Goal: Complete application form

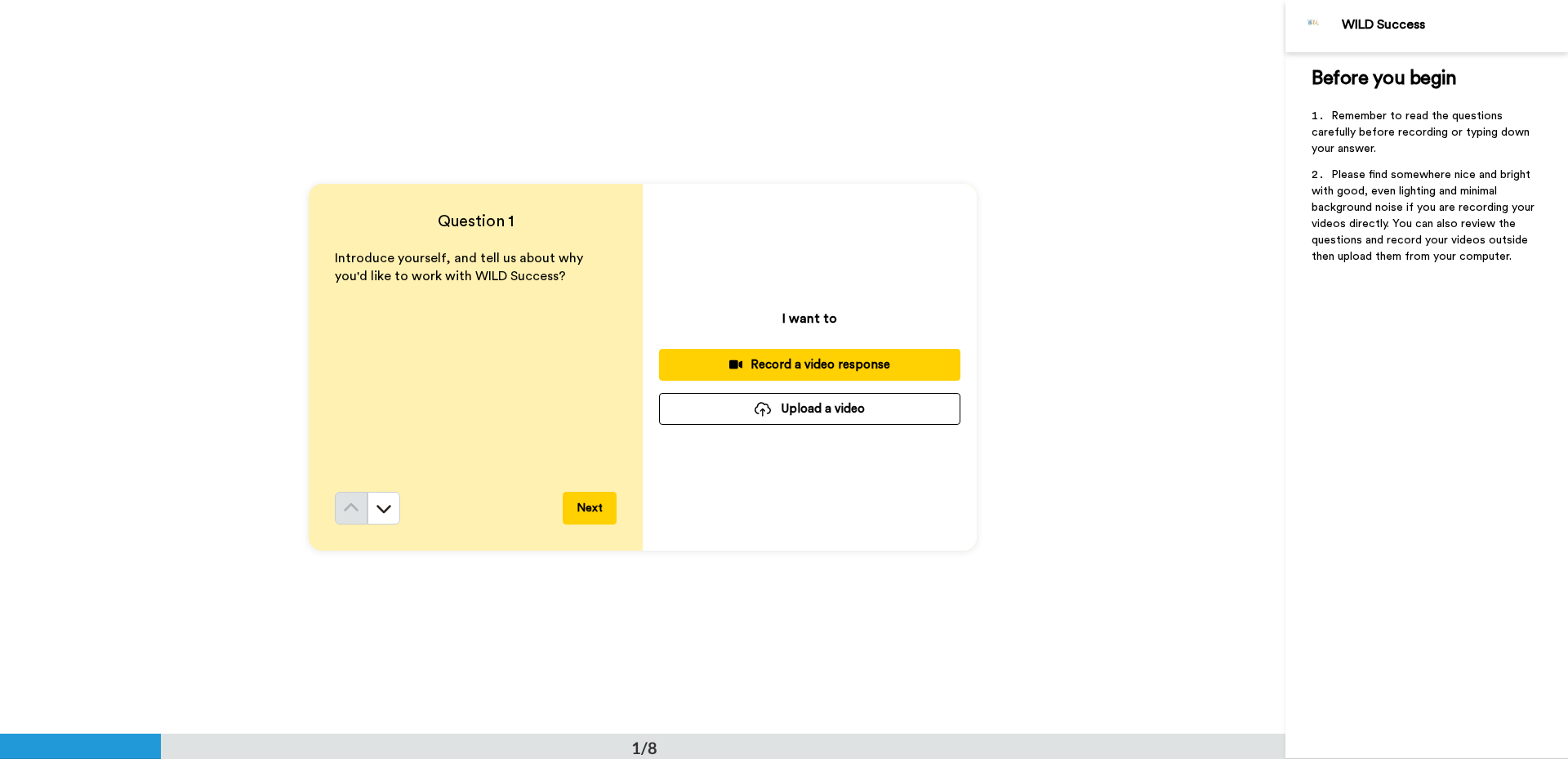
click at [576, 509] on button "Next" at bounding box center [590, 508] width 54 height 33
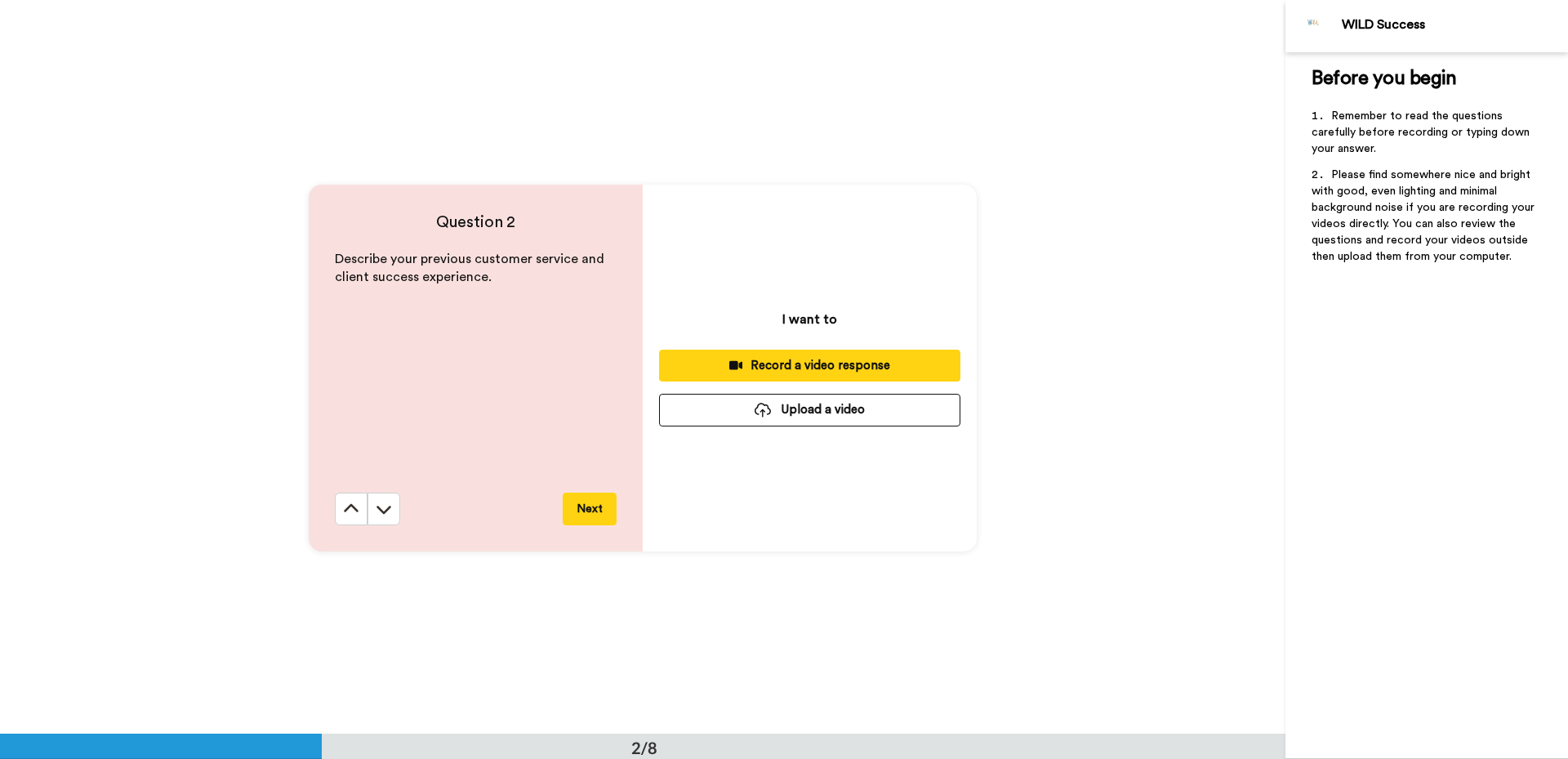
scroll to position [734, 0]
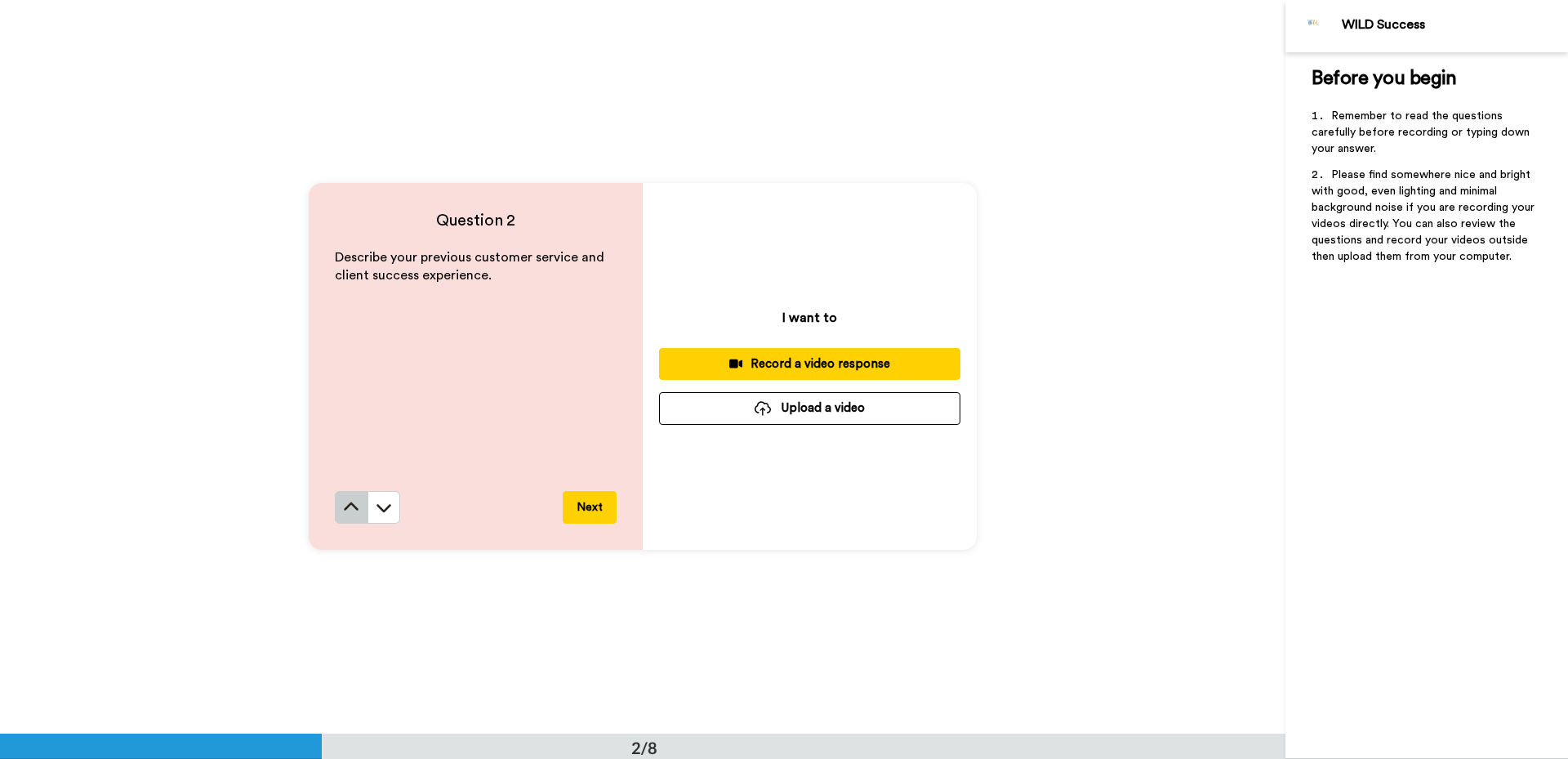
click at [352, 515] on icon at bounding box center [351, 506] width 16 height 16
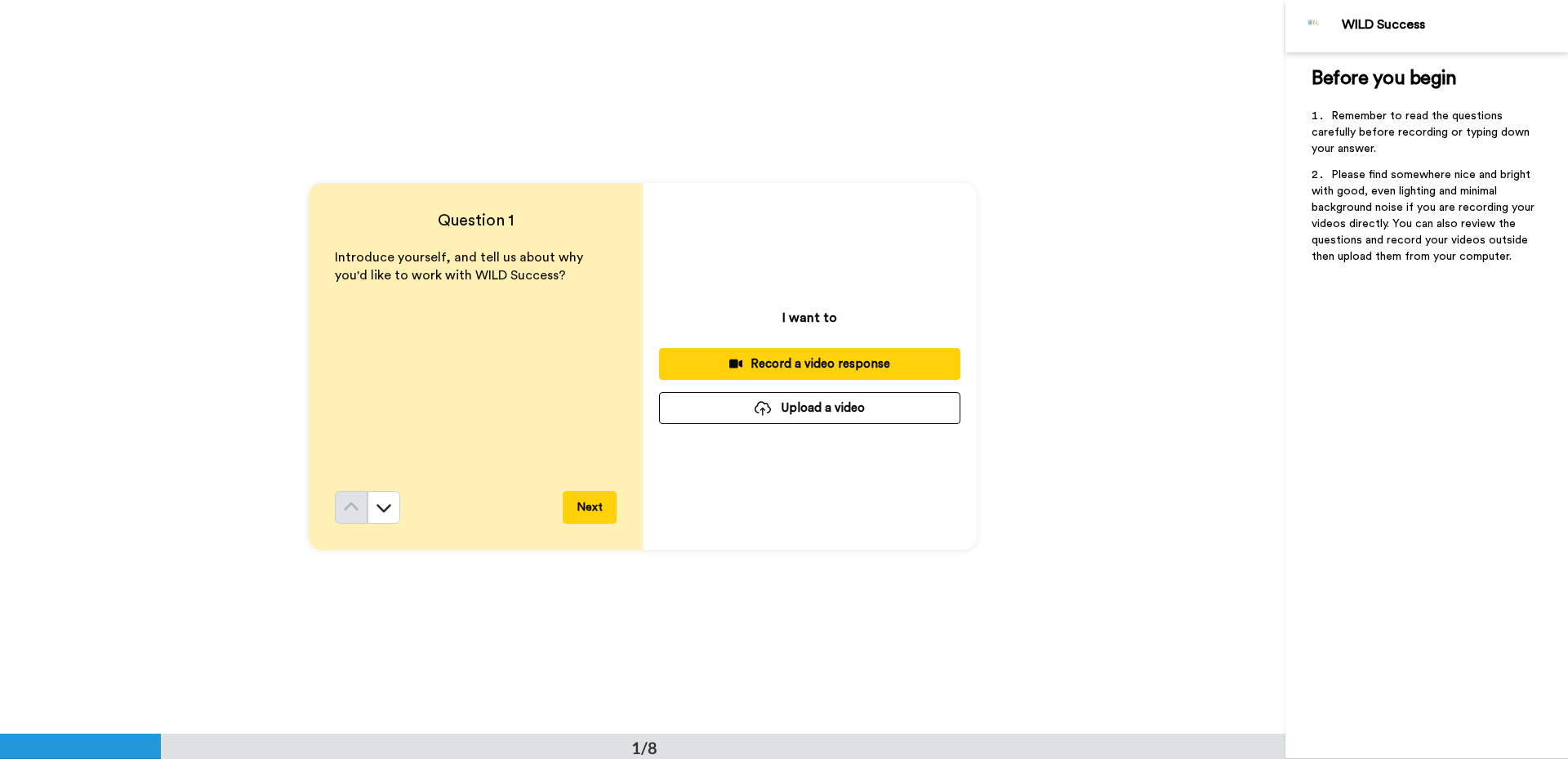
scroll to position [0, 0]
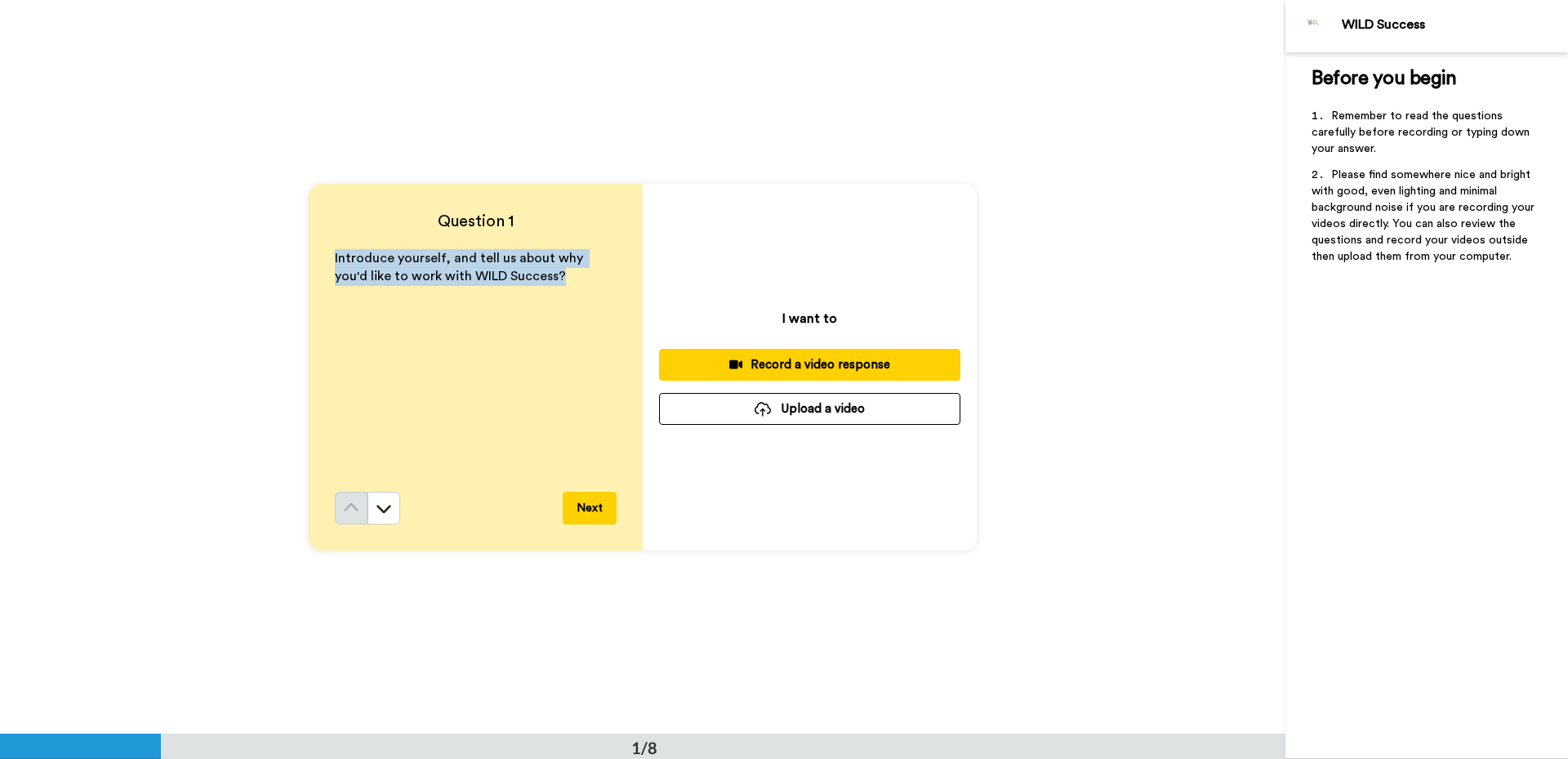
drag, startPoint x: 437, startPoint y: 258, endPoint x: 305, endPoint y: 265, distance: 132.2
click at [309, 265] on div "Question 1 Introduce yourself, and tell us about why you'd like to work with WI…" at bounding box center [475, 367] width 334 height 367
copy span "Introduce yourself, and tell us about why you'd like to work with WILD Success?"
click at [376, 511] on icon at bounding box center [383, 507] width 16 height 16
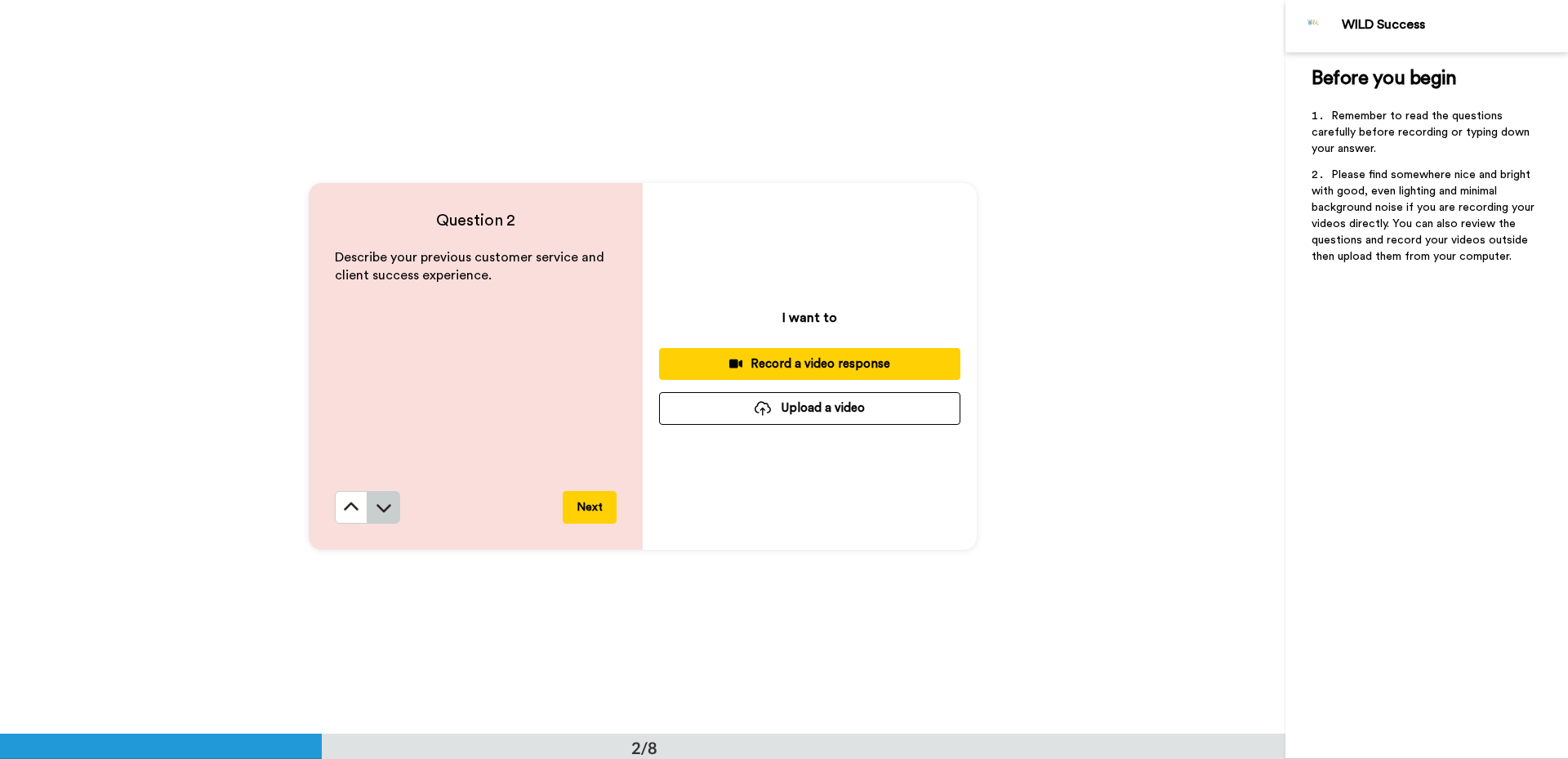
click at [379, 517] on button at bounding box center [384, 507] width 33 height 33
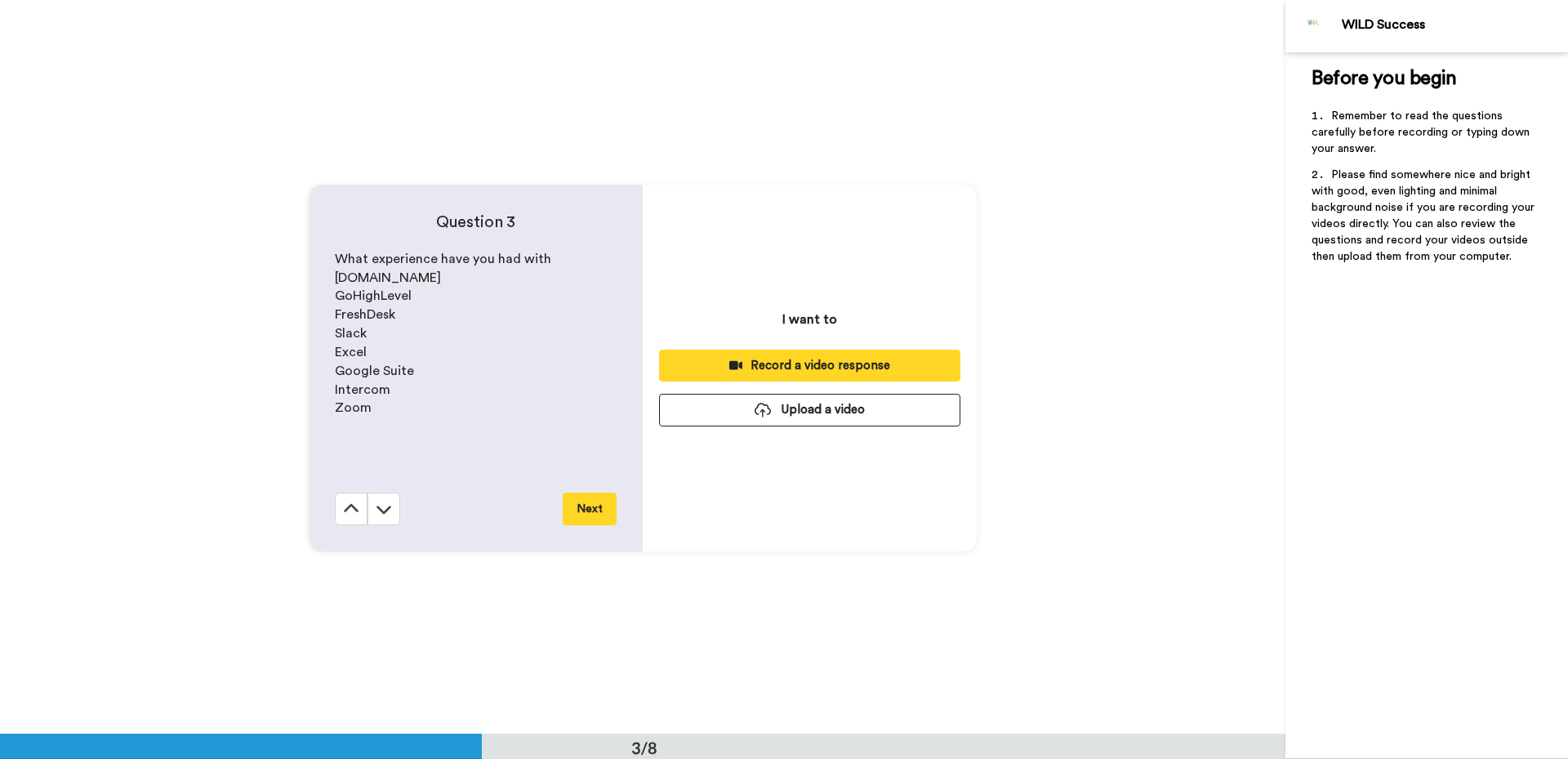
scroll to position [1467, 0]
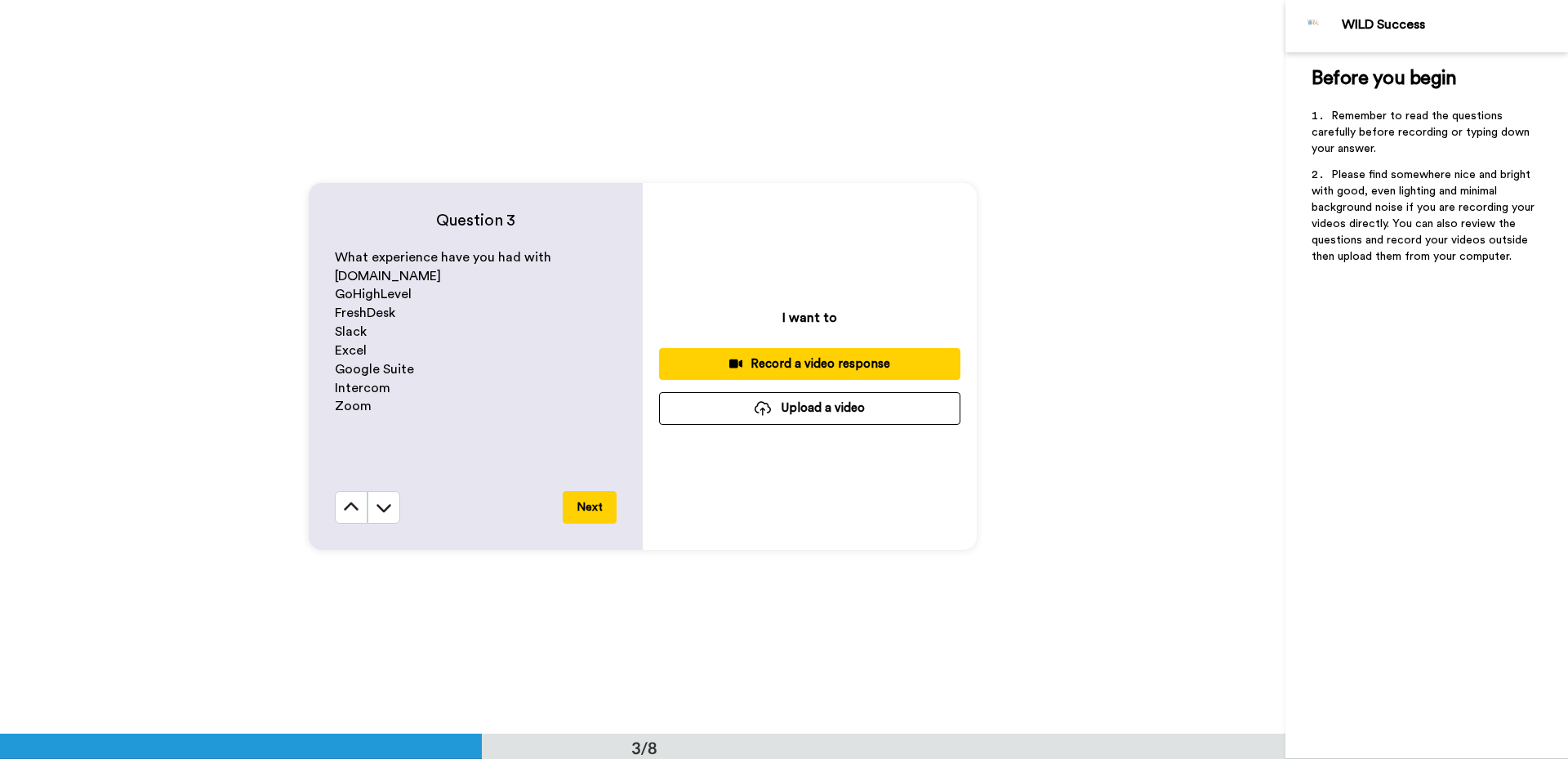
click at [377, 513] on icon at bounding box center [383, 506] width 16 height 16
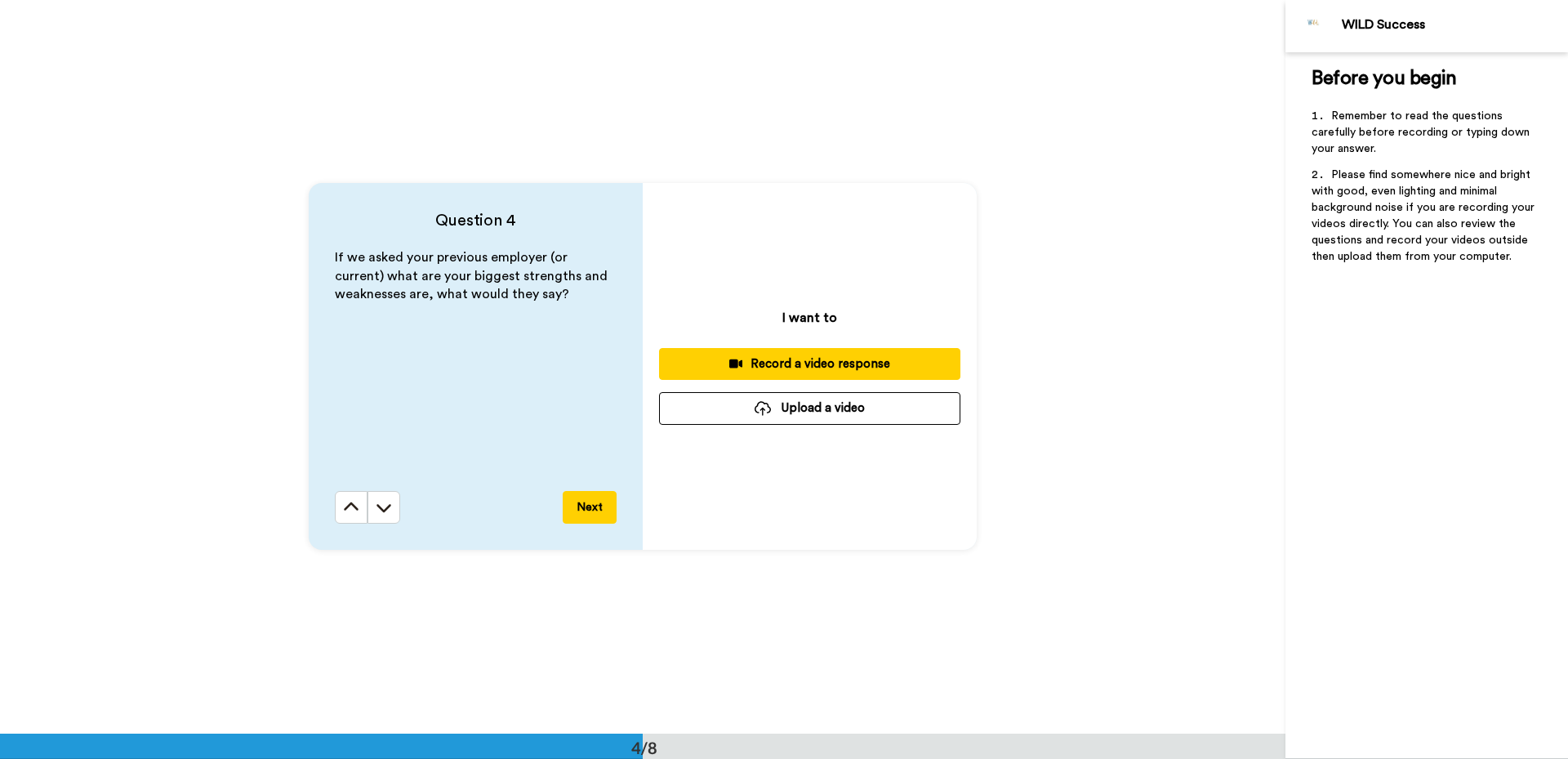
click at [377, 513] on icon at bounding box center [383, 506] width 16 height 16
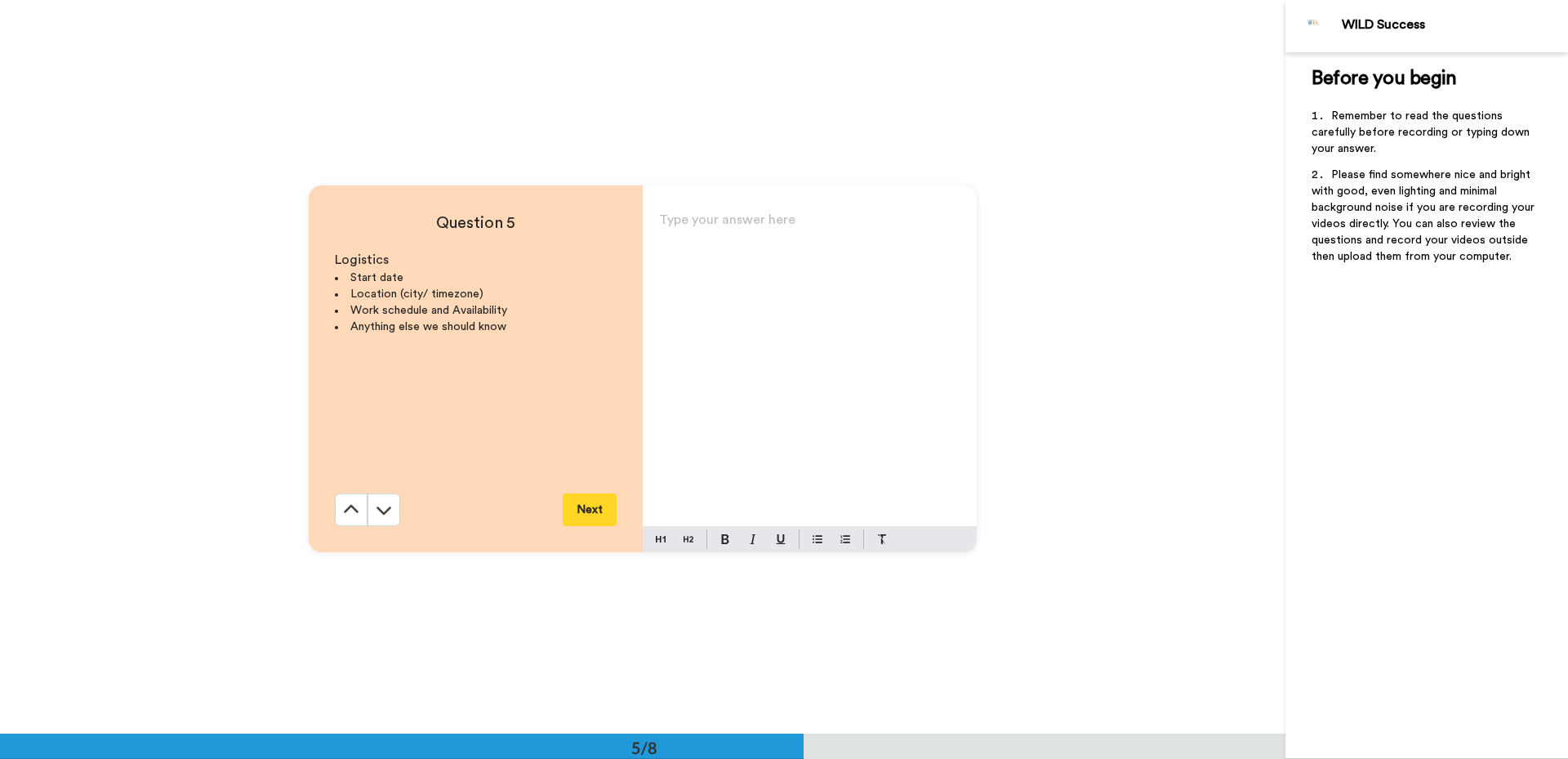
scroll to position [2935, 0]
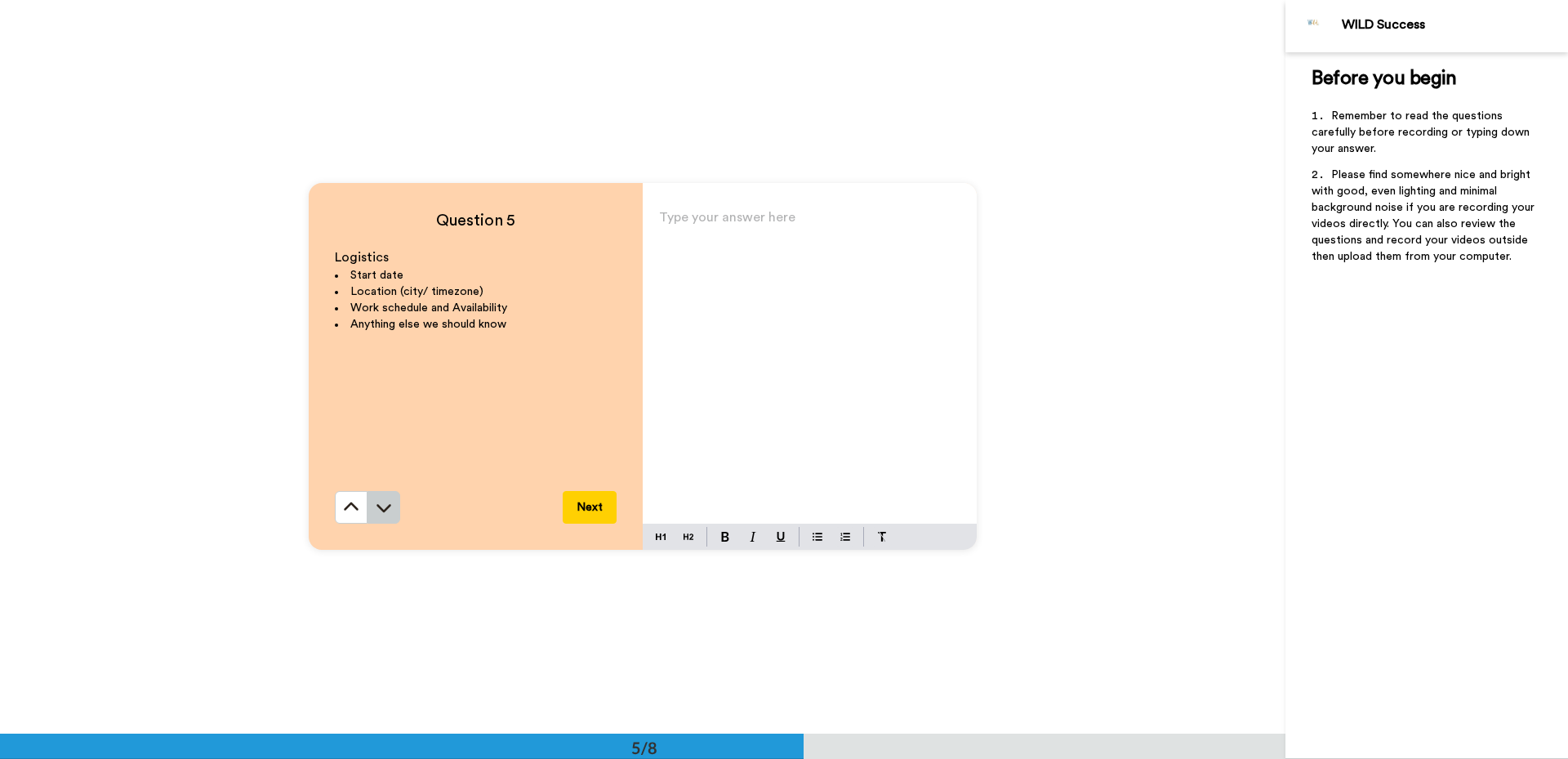
click at [383, 511] on icon at bounding box center [383, 509] width 15 height 9
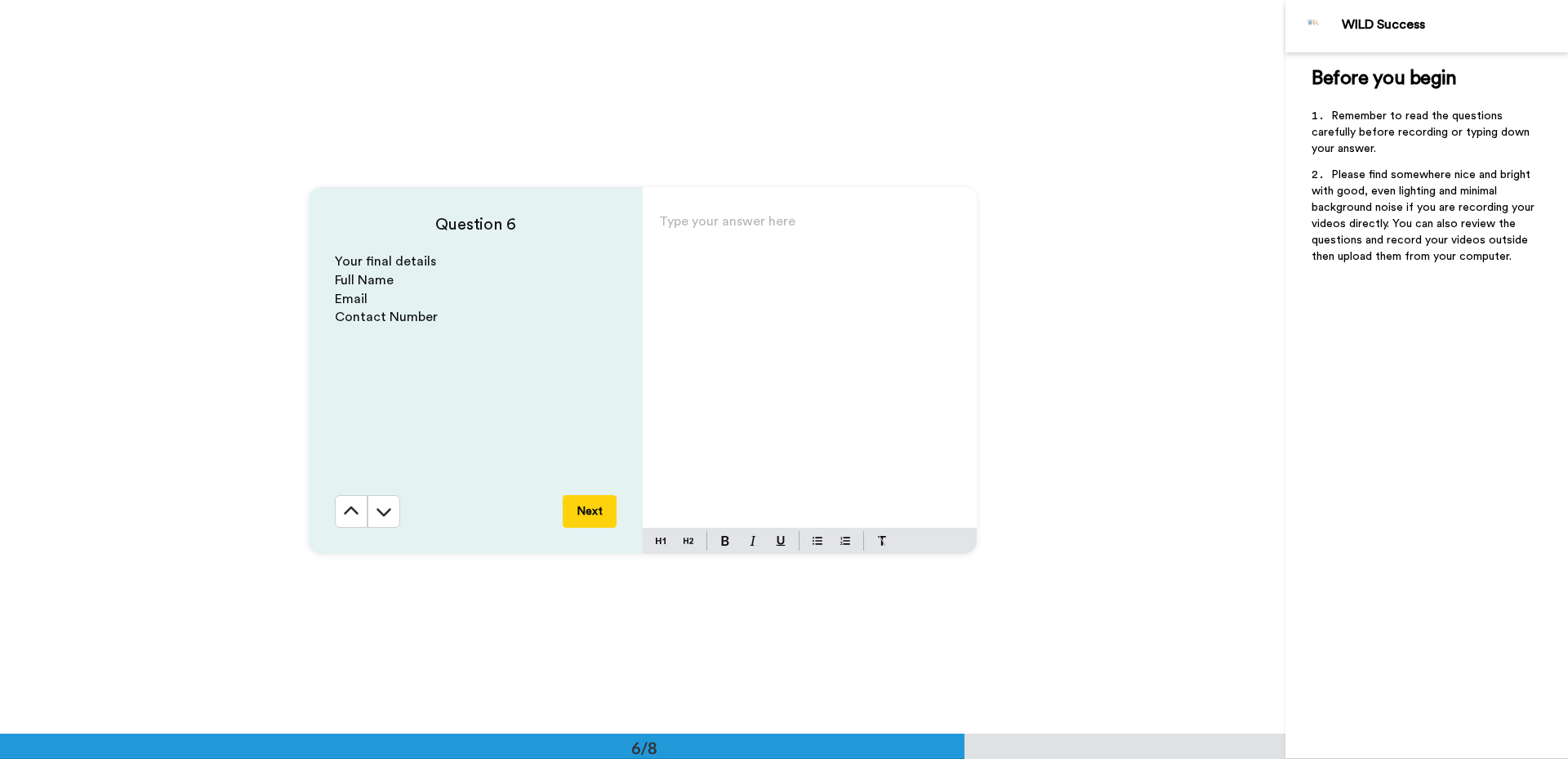
scroll to position [3668, 0]
click at [383, 511] on icon at bounding box center [383, 509] width 15 height 9
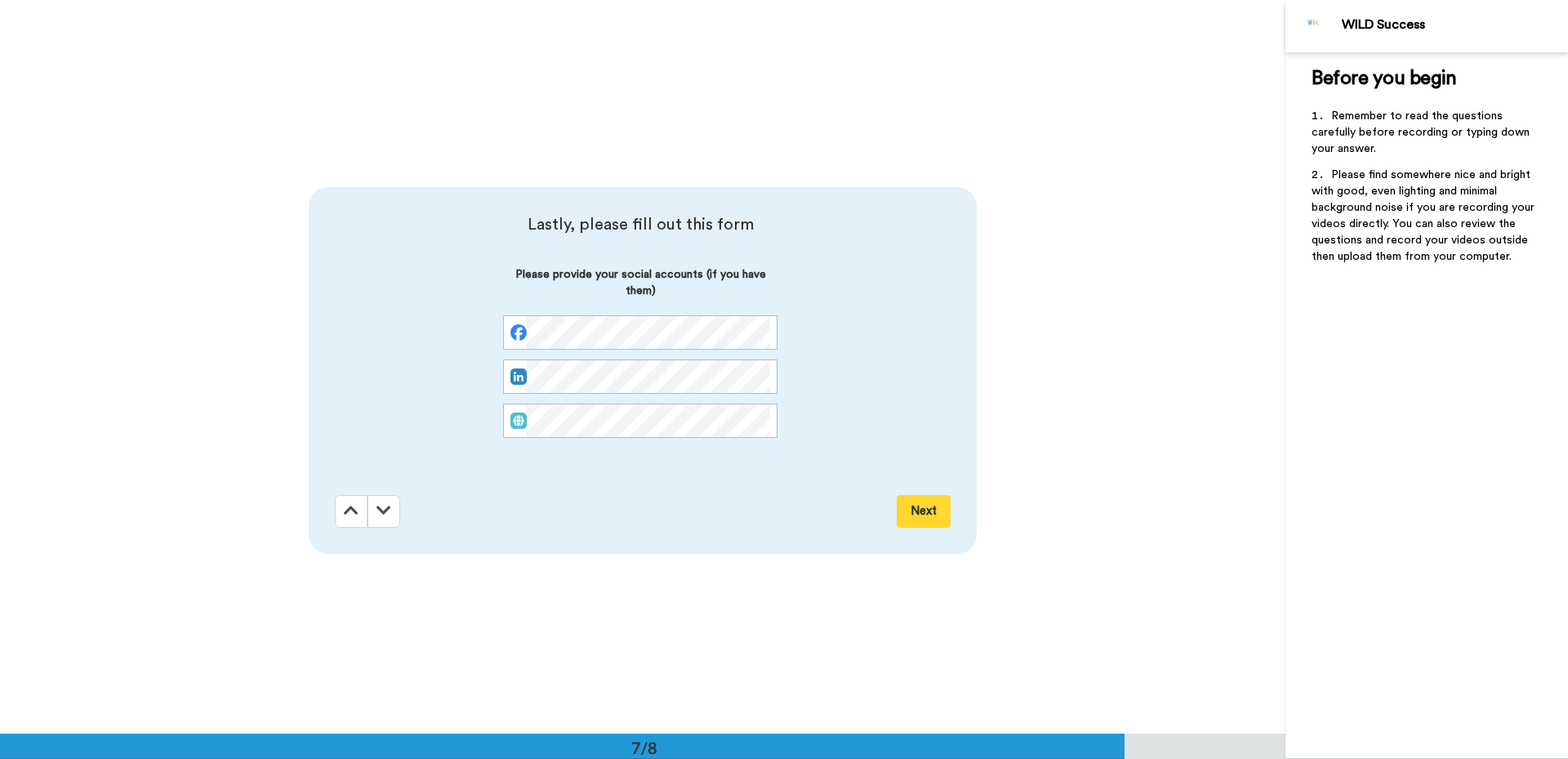
scroll to position [4401, 0]
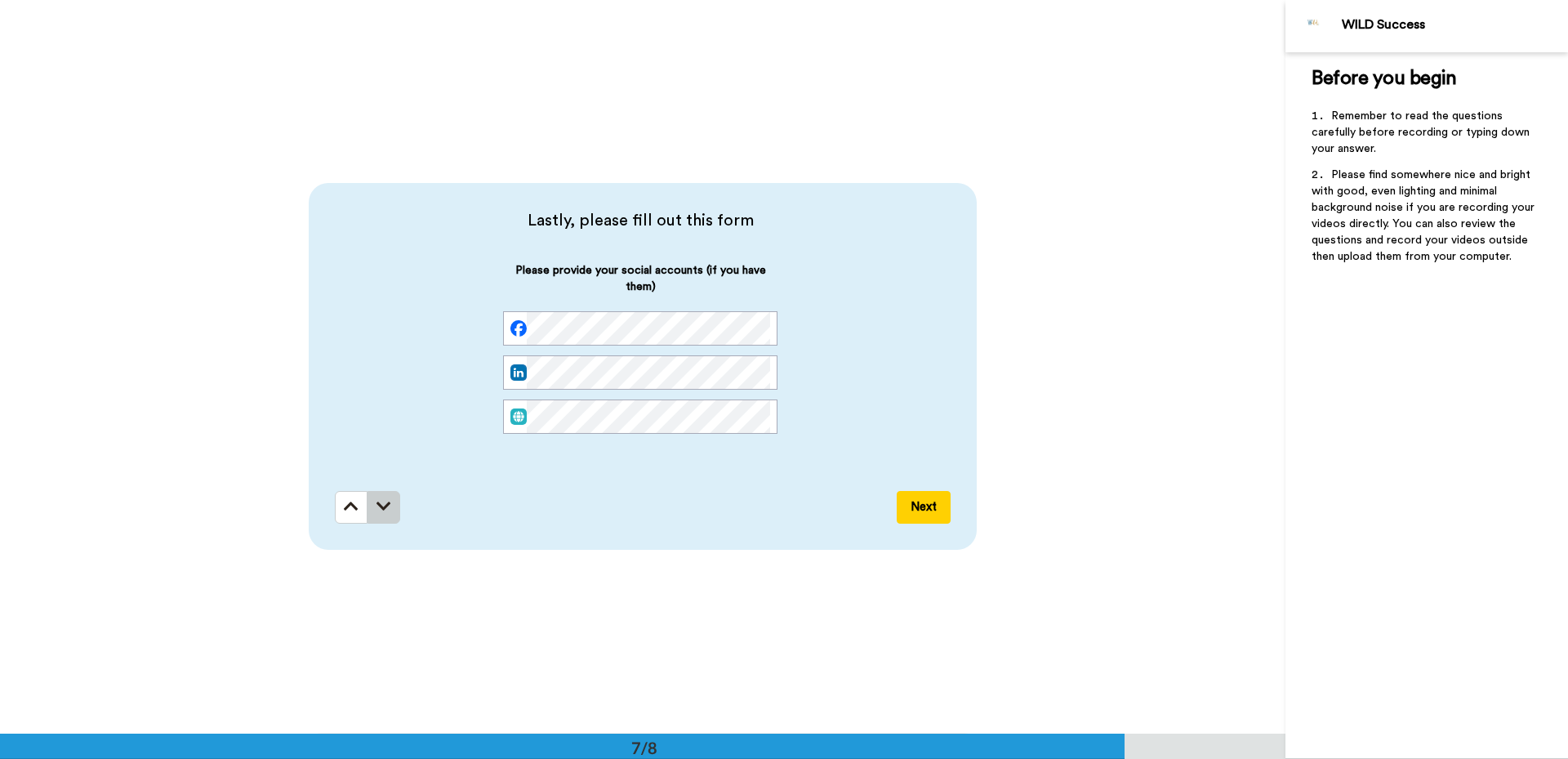
click at [377, 511] on icon at bounding box center [383, 506] width 15 height 16
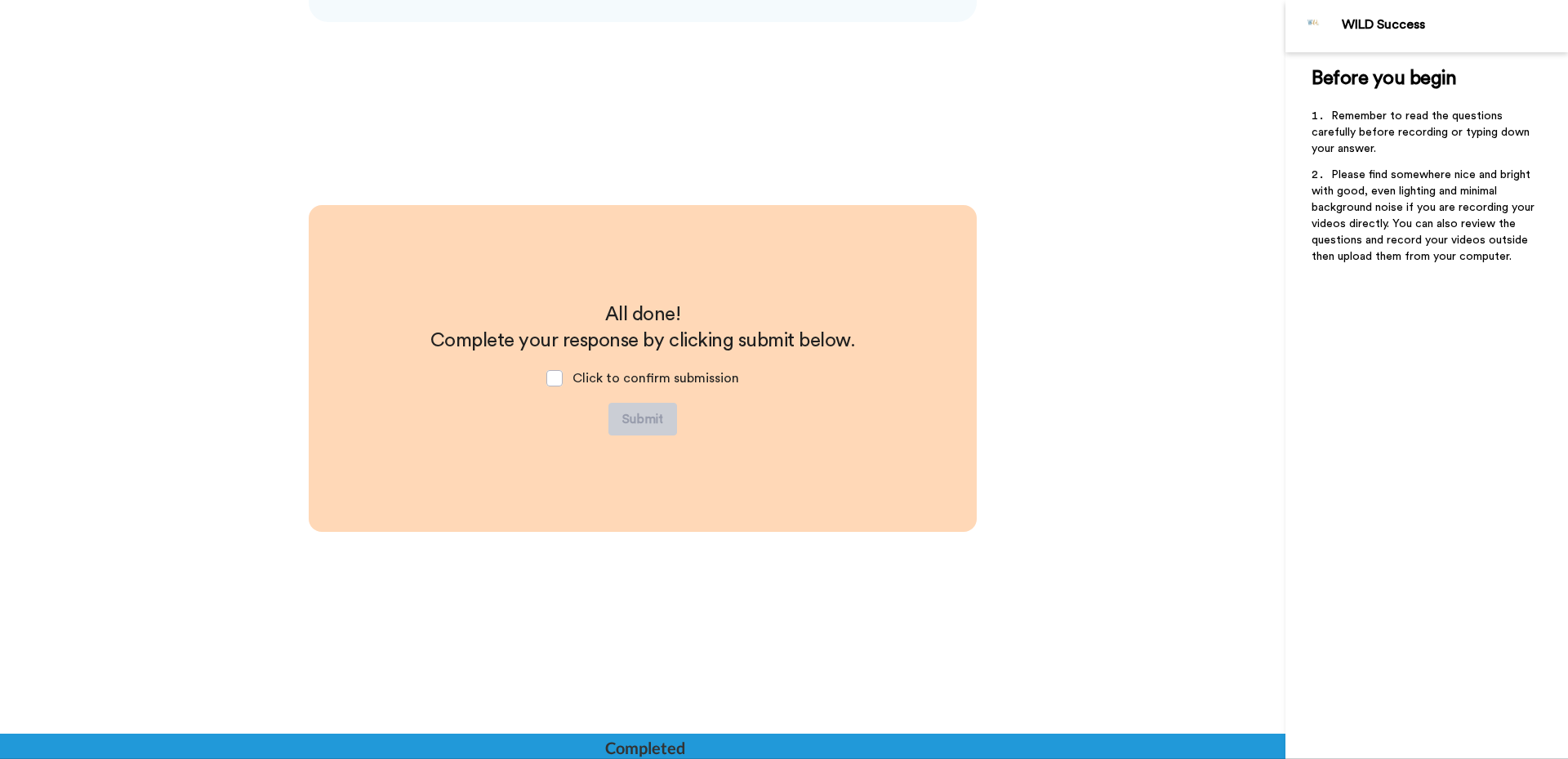
scroll to position [4930, 0]
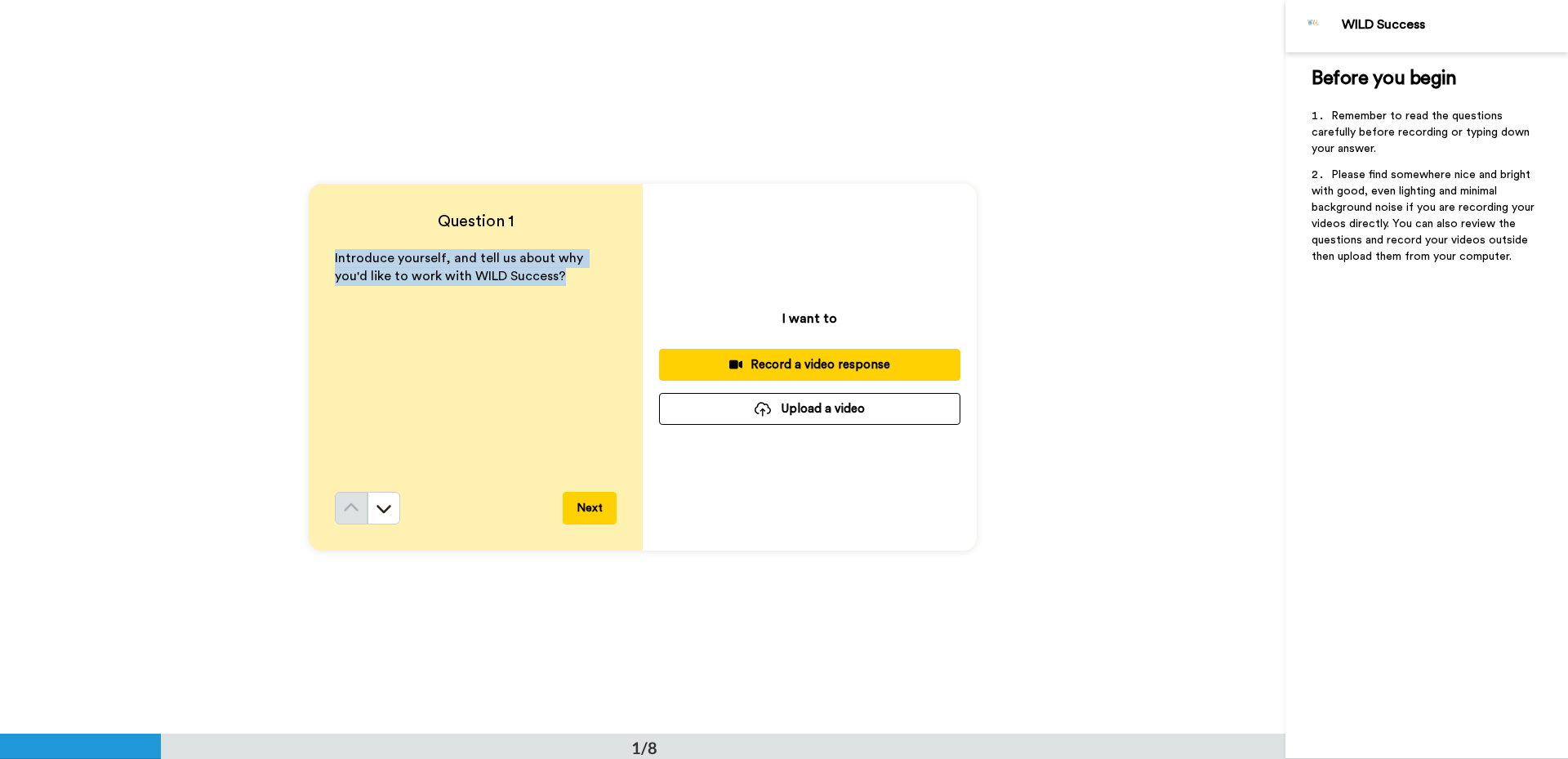
drag, startPoint x: 402, startPoint y: 258, endPoint x: 331, endPoint y: 257, distance: 71.0
click at [335, 257] on p "Introduce yourself, and tell us about why you'd like to work with WILD Success?" at bounding box center [476, 268] width 282 height 38
copy span "Introduce yourself, and tell us about why you'd like to work with WILD Success?"
drag, startPoint x: 395, startPoint y: 505, endPoint x: 386, endPoint y: 501, distance: 9.8
click at [391, 505] on button at bounding box center [384, 508] width 33 height 33
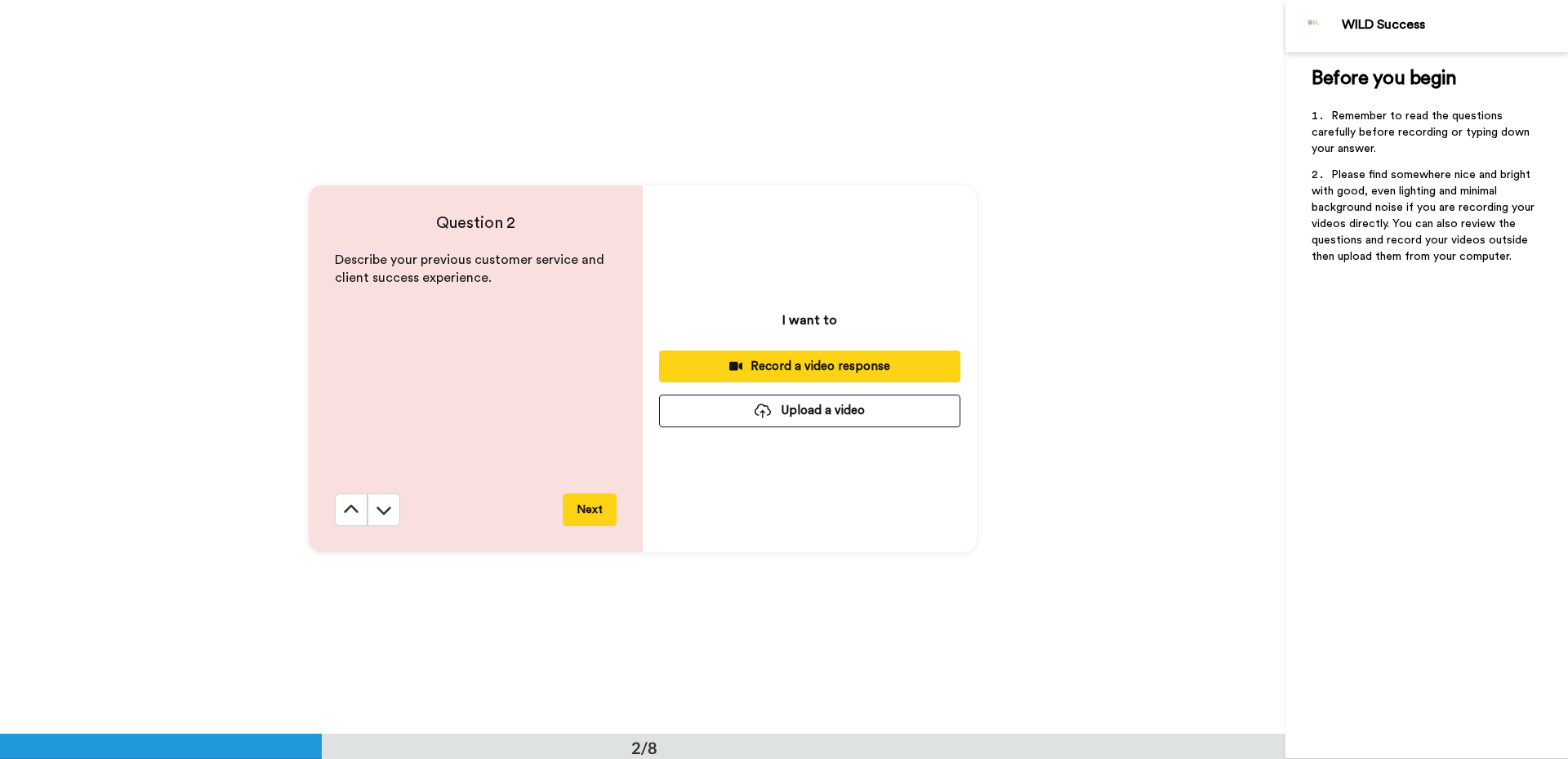
scroll to position [734, 0]
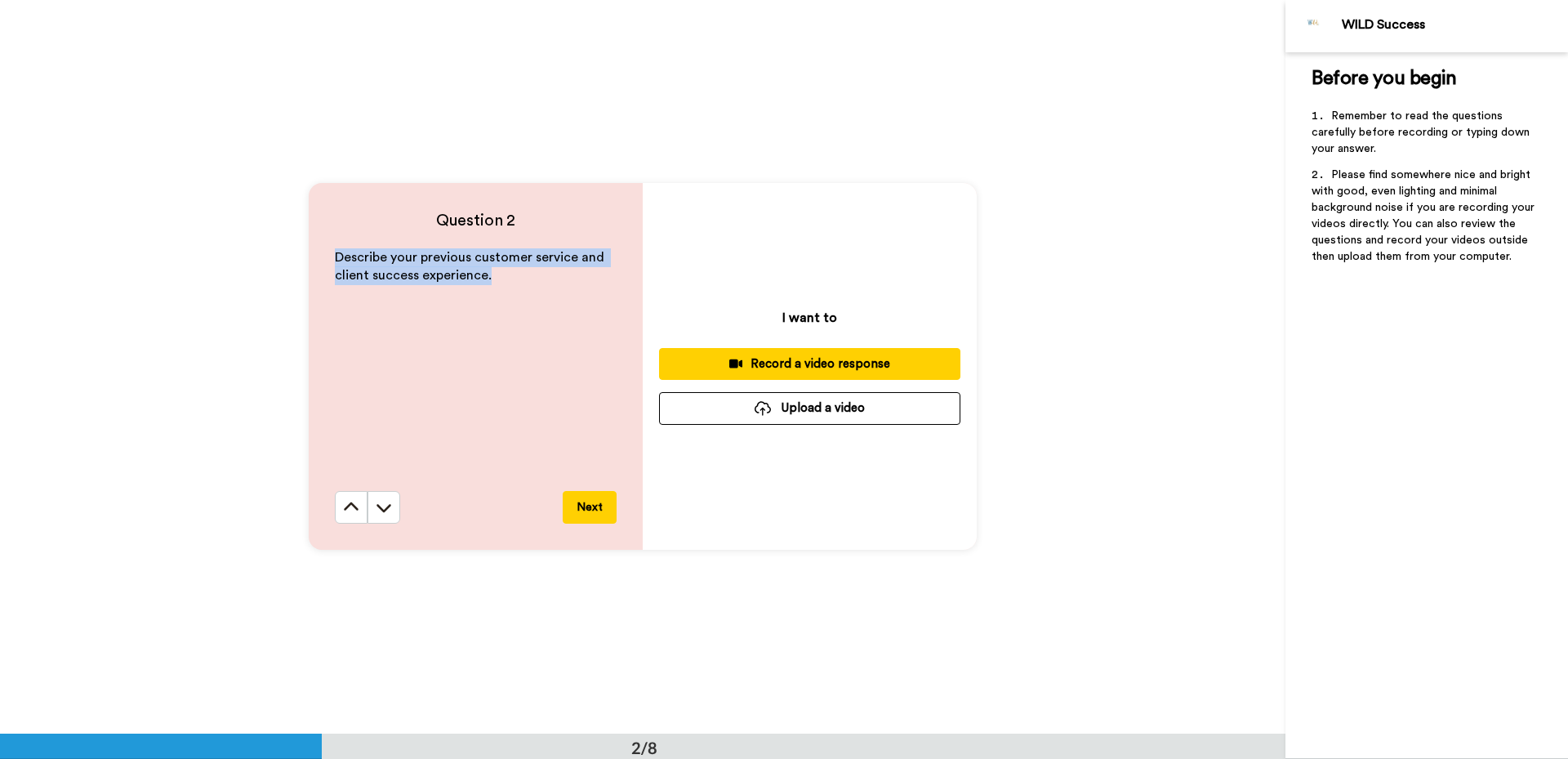
drag, startPoint x: 483, startPoint y: 281, endPoint x: 313, endPoint y: 248, distance: 173.2
click at [313, 248] on div "Question 2 Describe your previous customer service and client success experienc…" at bounding box center [475, 366] width 334 height 367
copy span "Describe your previous customer service and client success experience."
click at [376, 510] on icon at bounding box center [383, 506] width 16 height 16
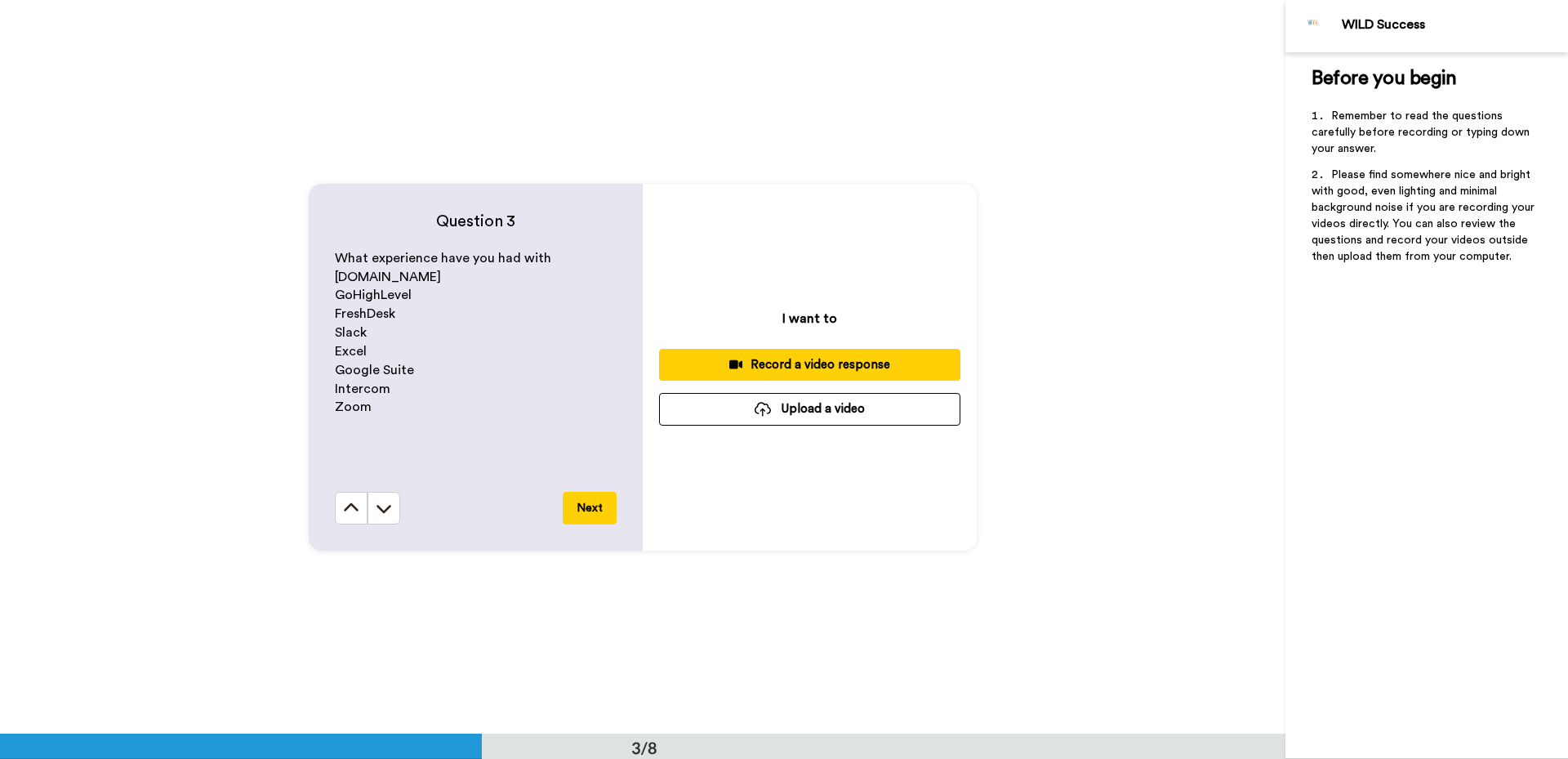
scroll to position [1467, 0]
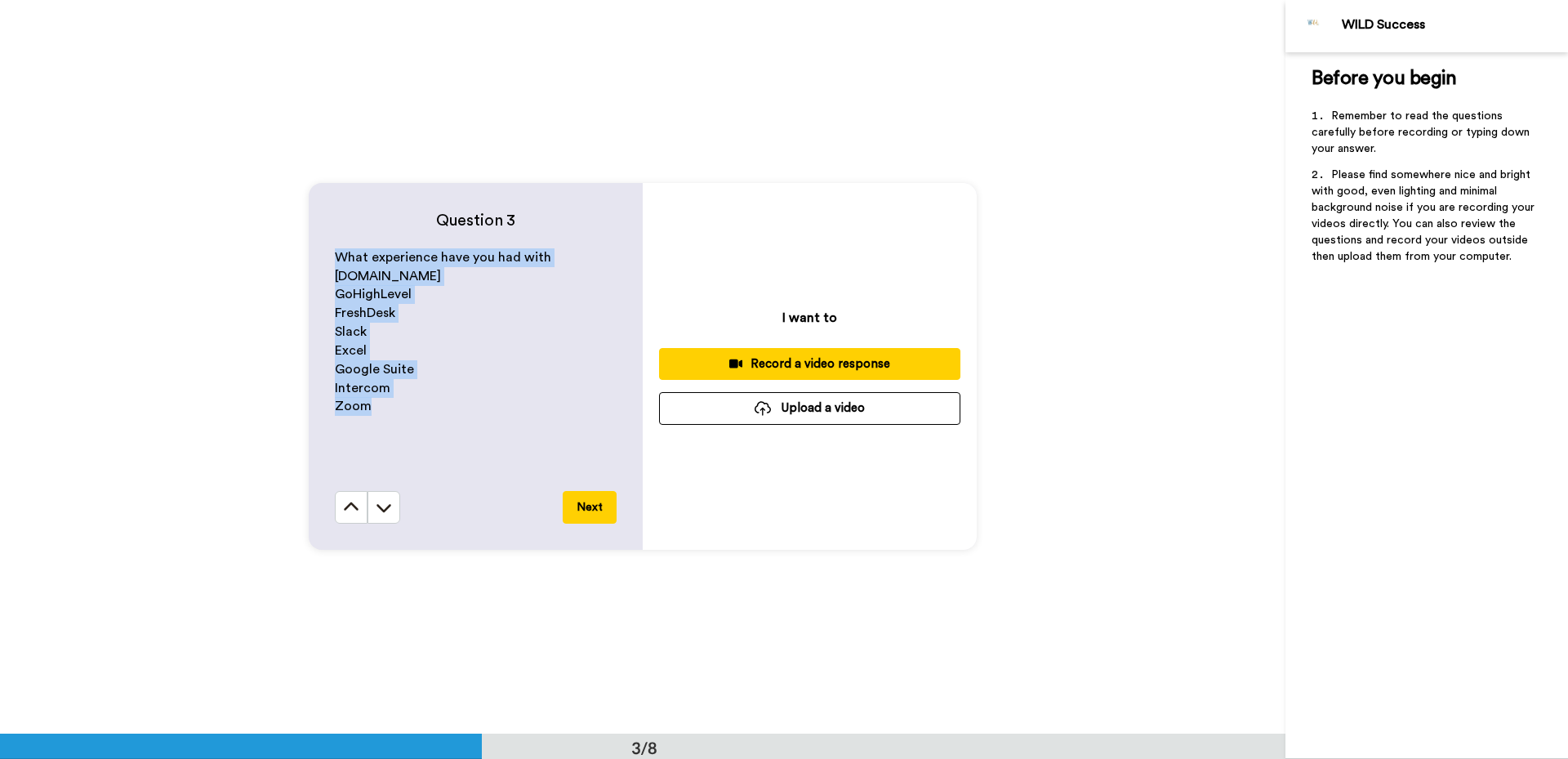
drag, startPoint x: 380, startPoint y: 407, endPoint x: 302, endPoint y: 260, distance: 166.4
click at [302, 260] on div "Question 3 What experience have you had with [DOMAIN_NAME] GoHighLevel FreshDes…" at bounding box center [642, 365] width 1285 height 733
copy div "What experience have you had with [DOMAIN_NAME] GoHighLevel FreshDesk Slack Exc…"
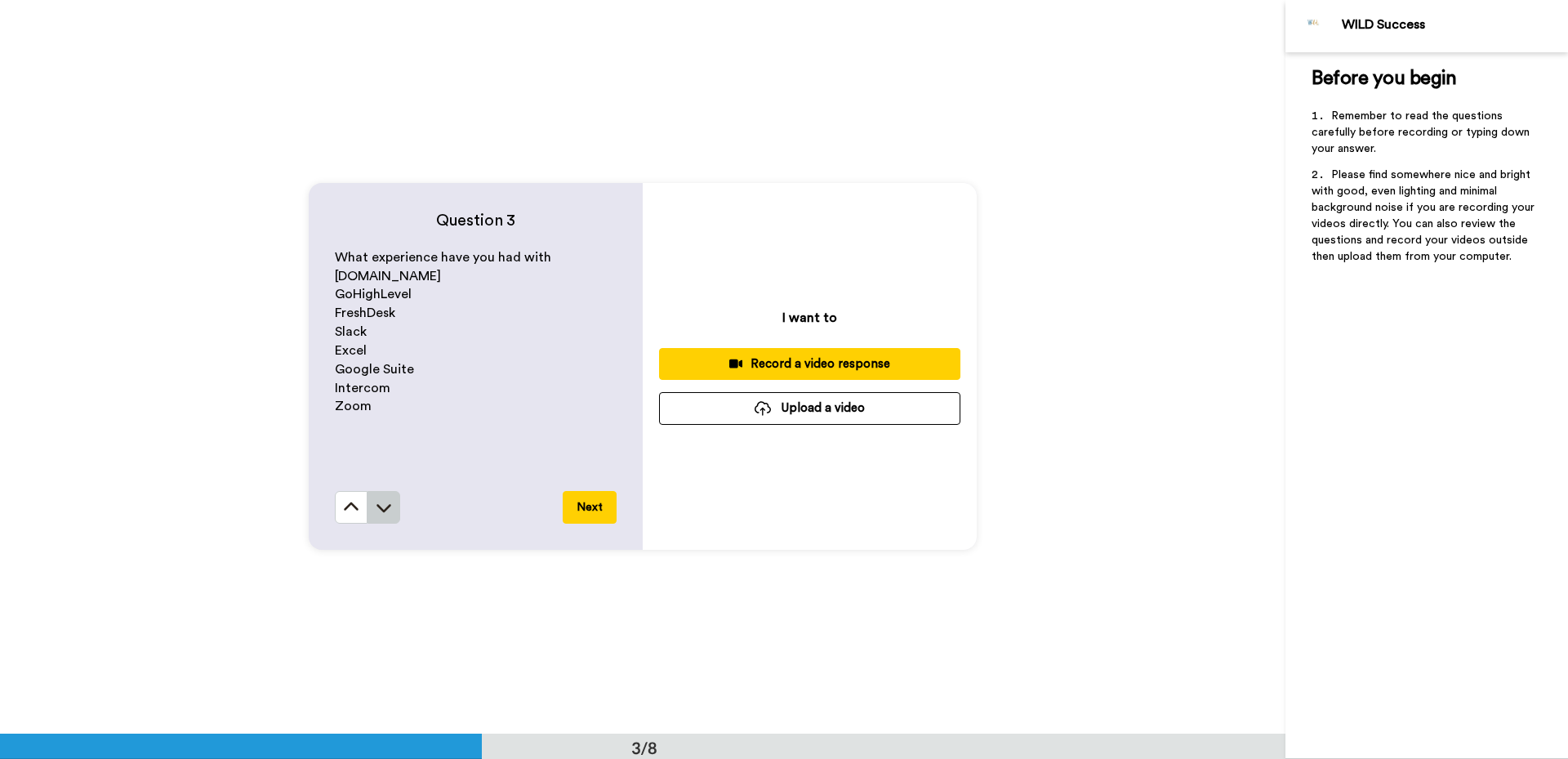
drag, startPoint x: 377, startPoint y: 523, endPoint x: 376, endPoint y: 512, distance: 11.0
click at [377, 515] on div "Question 3 What experience have you had with [DOMAIN_NAME] GoHighLevel FreshDes…" at bounding box center [475, 366] width 334 height 367
click at [376, 512] on icon at bounding box center [383, 506] width 16 height 16
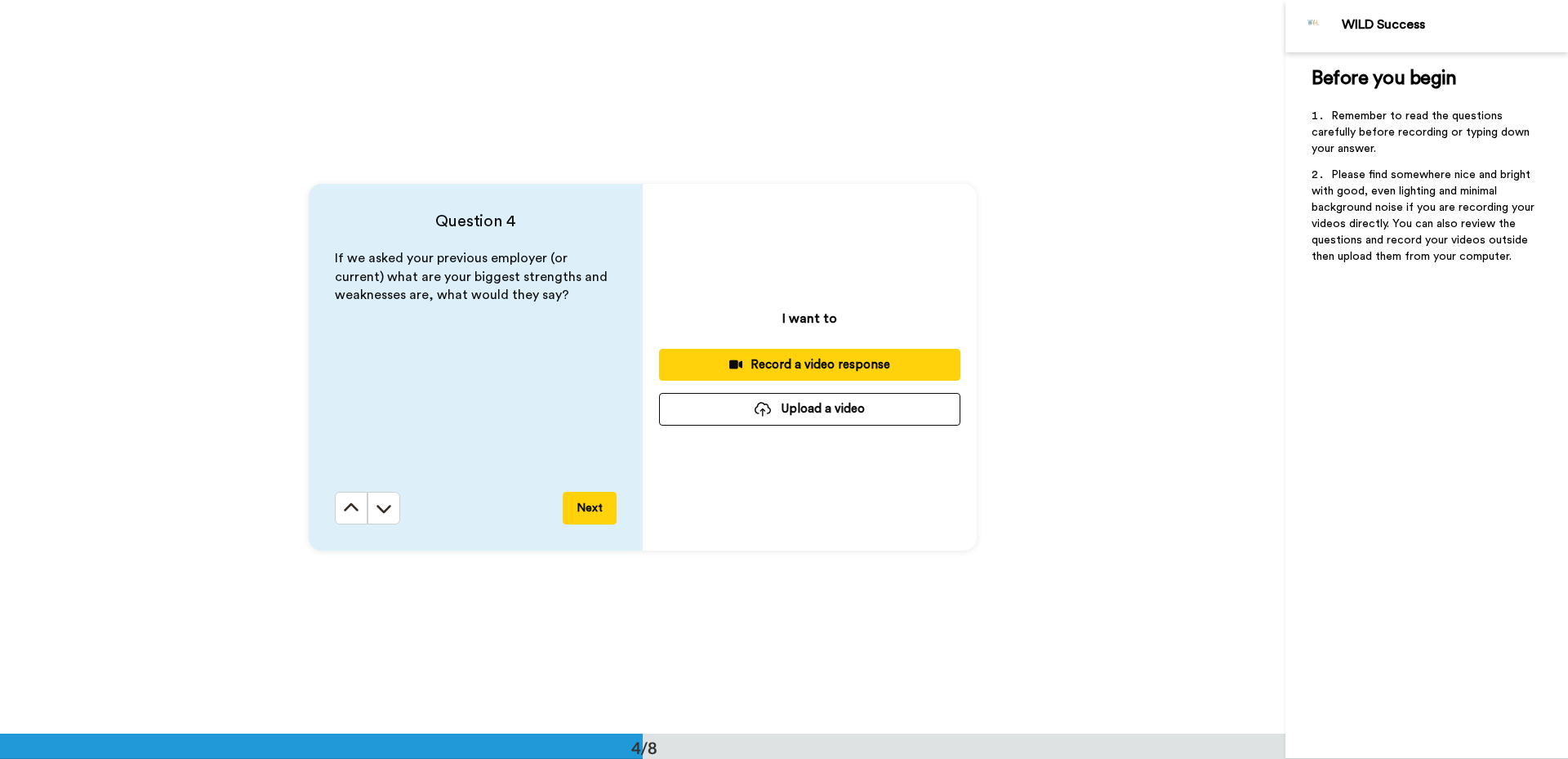
scroll to position [2200, 0]
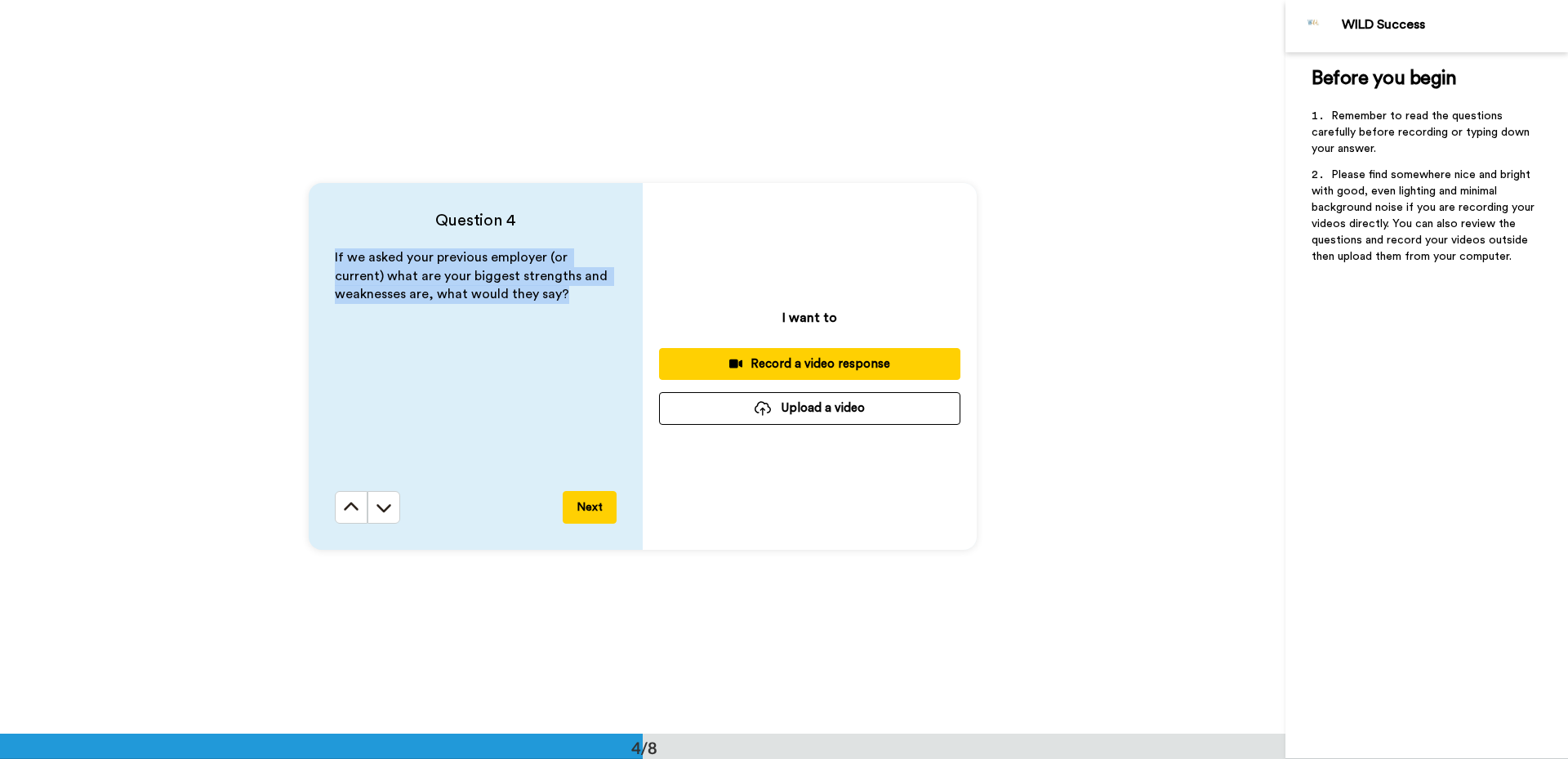
drag, startPoint x: 578, startPoint y: 317, endPoint x: 288, endPoint y: 257, distance: 296.1
click at [288, 257] on div "Question 4 If we asked your previous employer (or current) what are your bigges…" at bounding box center [642, 365] width 1285 height 733
copy span "If we asked your previous employer (or current) what are your biggest strengths…"
click at [376, 510] on icon at bounding box center [383, 506] width 16 height 16
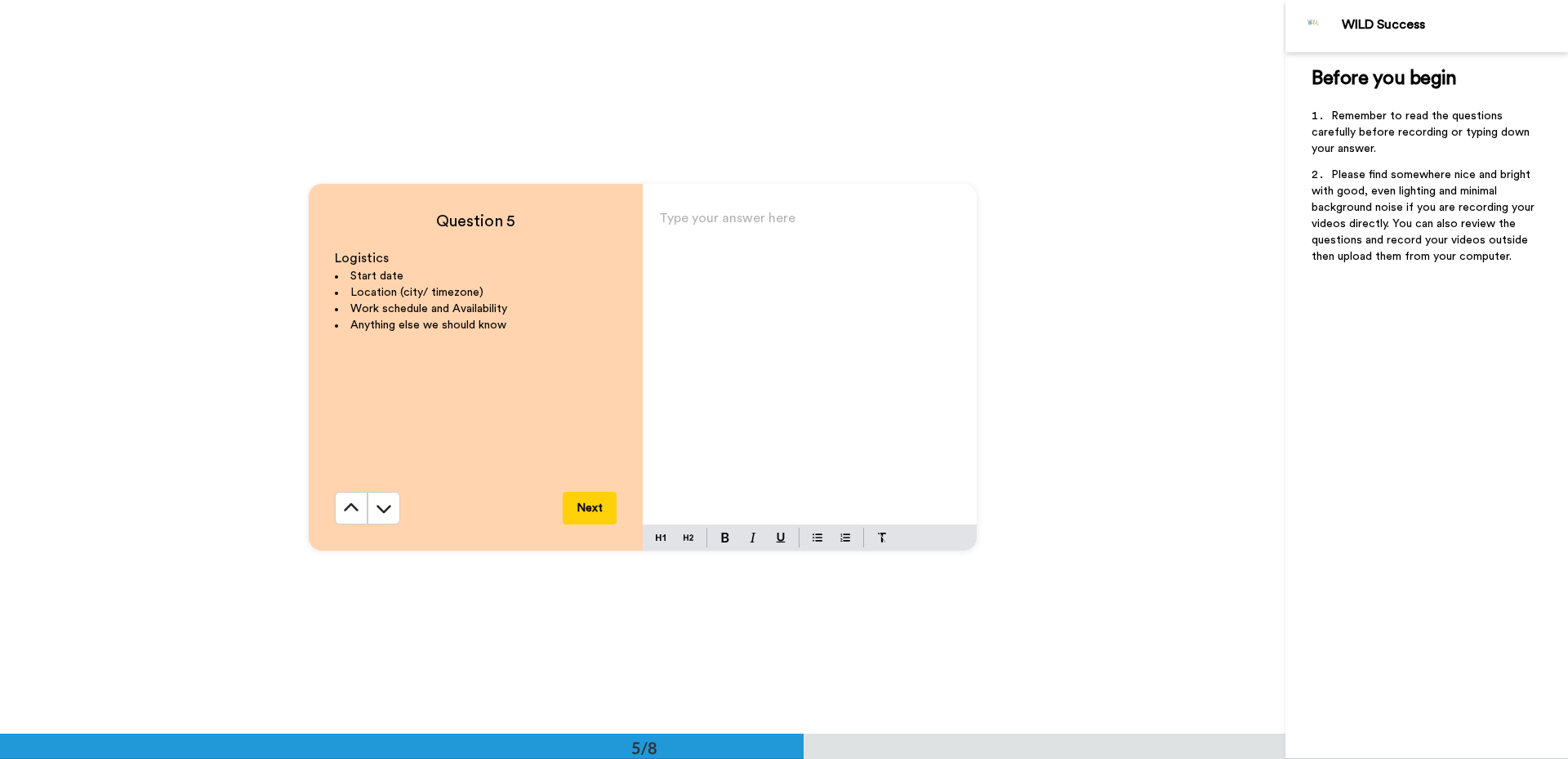
scroll to position [2935, 0]
drag, startPoint x: 536, startPoint y: 318, endPoint x: 273, endPoint y: 254, distance: 270.7
click at [273, 254] on div "Question 5 Logistics Start date Location (city/ timezone) Work schedule and Ava…" at bounding box center [642, 365] width 1285 height 733
copy div "Logistics Start date Location (city/ timezone) Work schedule and Availability A…"
click at [388, 512] on icon at bounding box center [383, 506] width 16 height 16
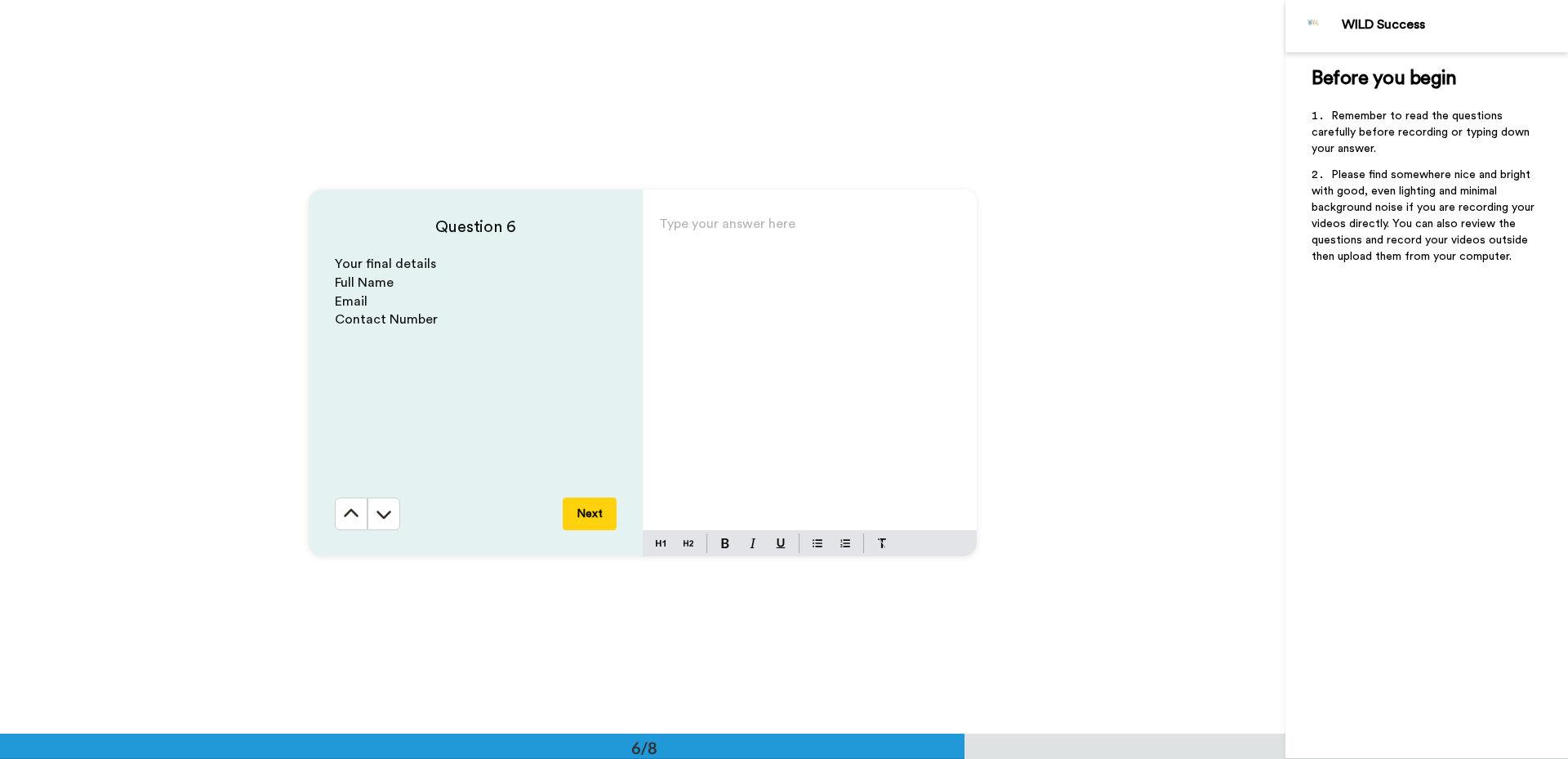
scroll to position [3668, 0]
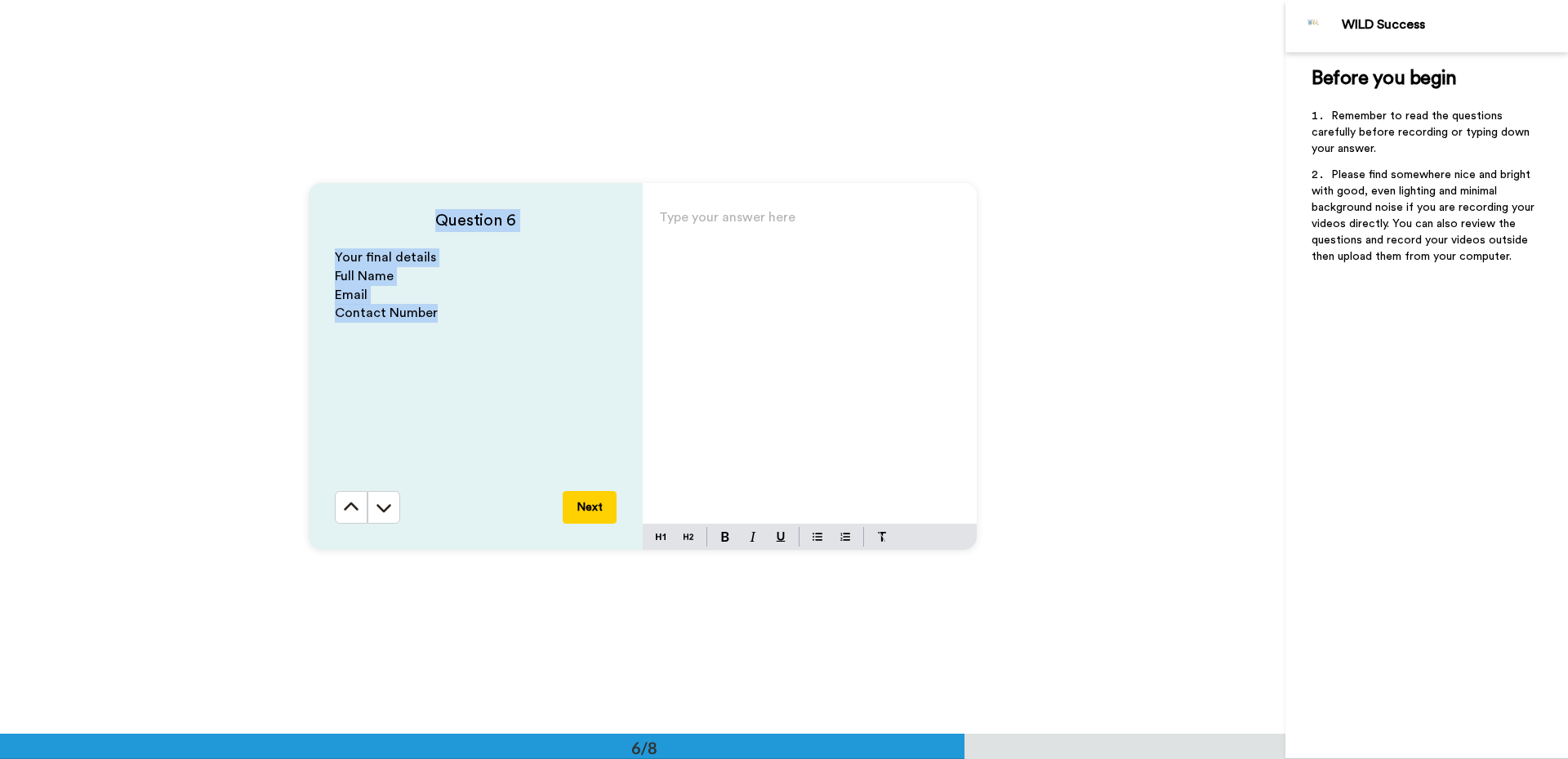
drag, startPoint x: 379, startPoint y: 292, endPoint x: 248, endPoint y: 230, distance: 144.9
click at [248, 230] on div "Question 6 Your final details Full Name Email Contact Number Next Type your ans…" at bounding box center [642, 365] width 1285 height 733
click at [420, 301] on p "Email" at bounding box center [476, 296] width 282 height 19
click at [379, 519] on button at bounding box center [384, 507] width 33 height 33
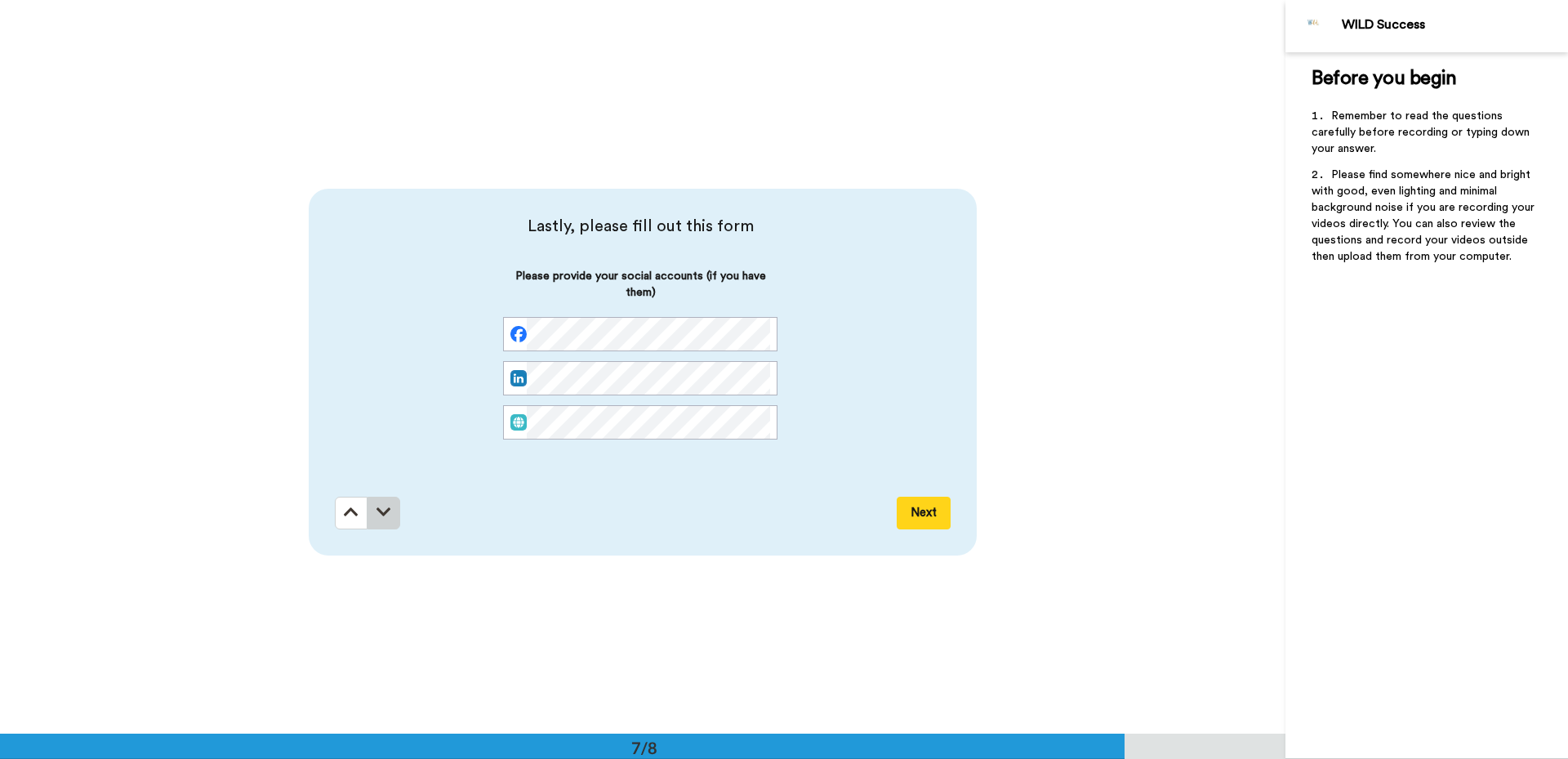
scroll to position [4401, 0]
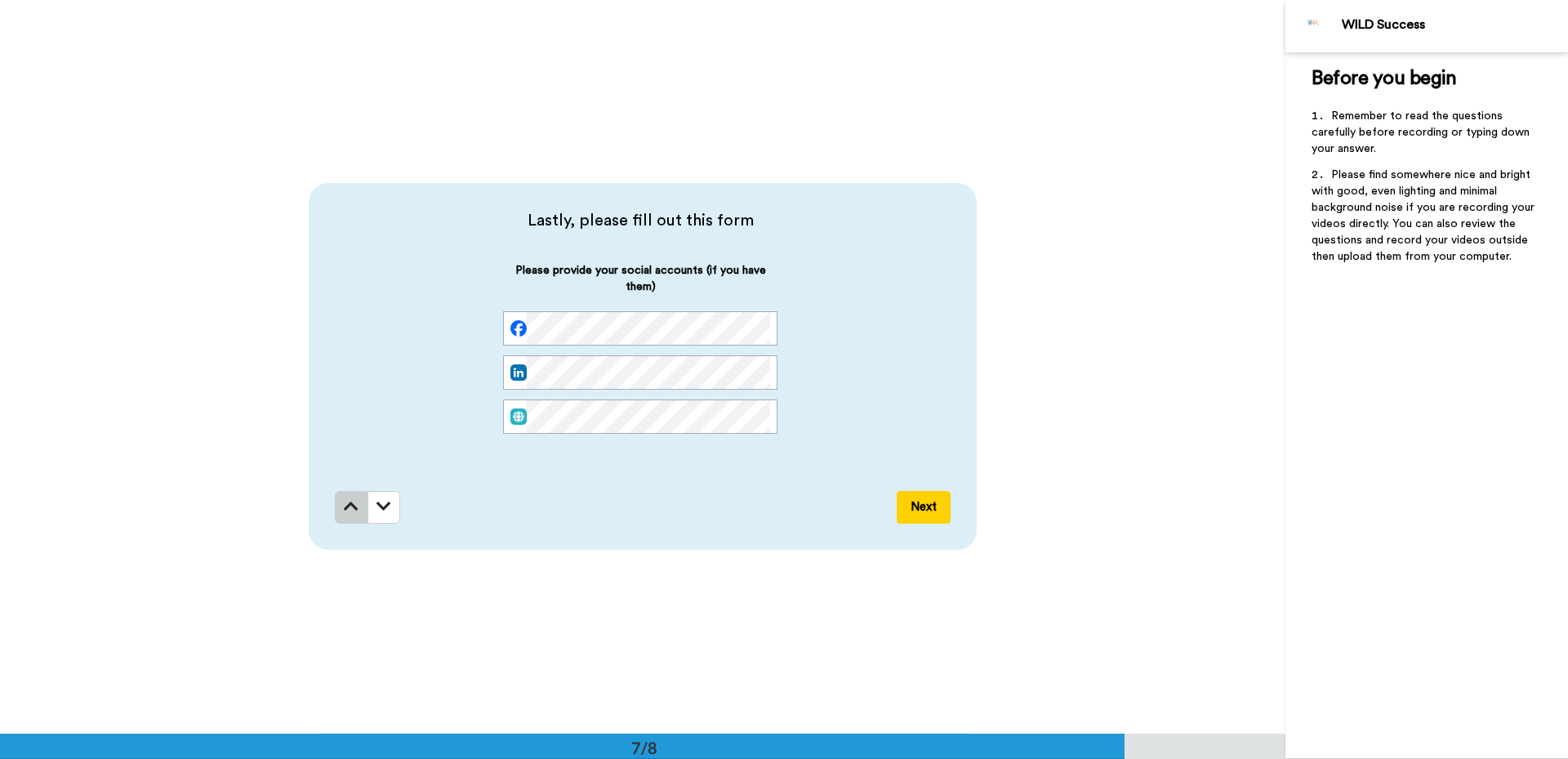
click at [344, 506] on icon at bounding box center [351, 506] width 15 height 16
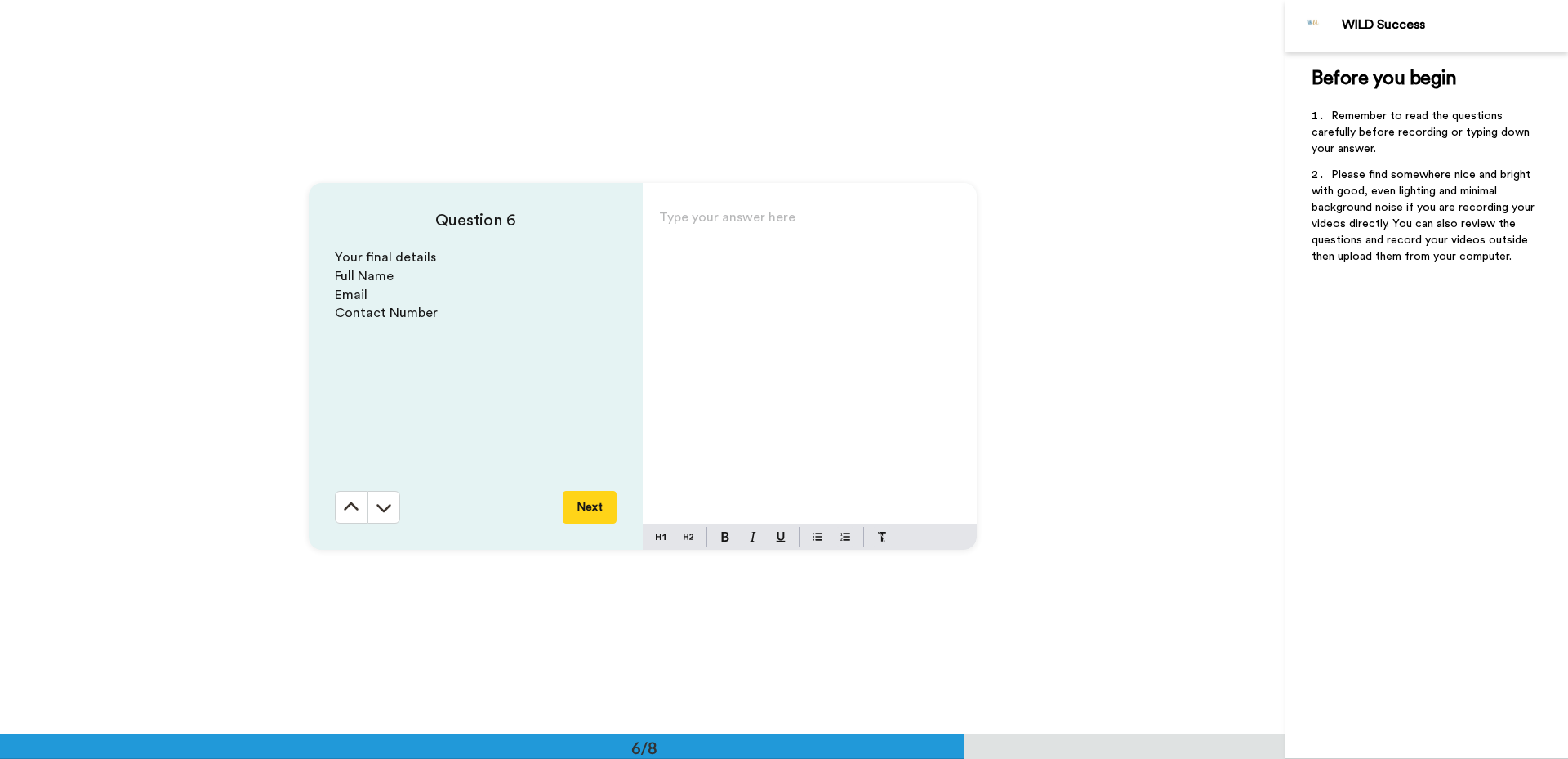
click at [343, 506] on icon at bounding box center [351, 506] width 16 height 16
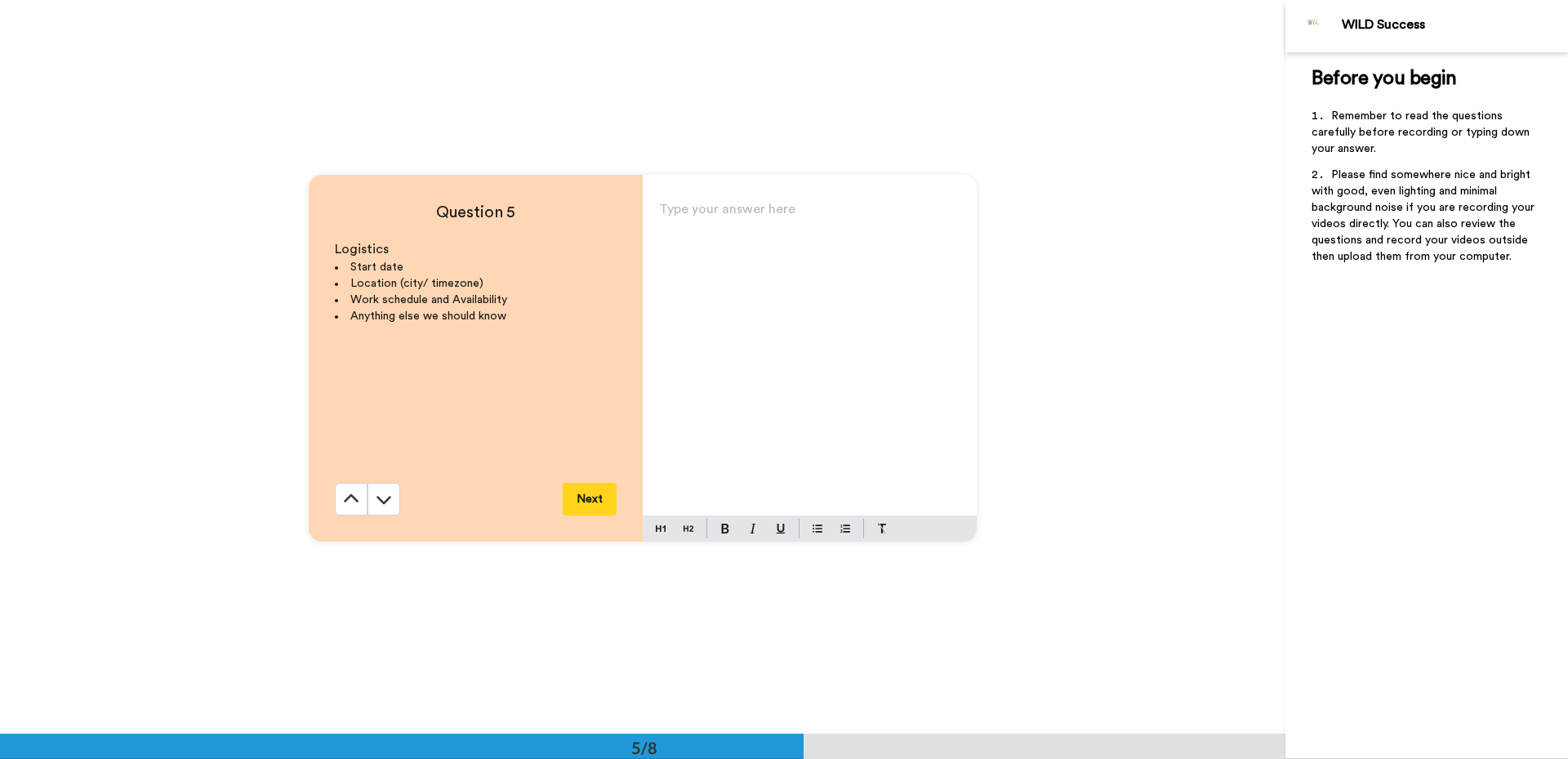
scroll to position [2935, 0]
